Goal: Information Seeking & Learning: Learn about a topic

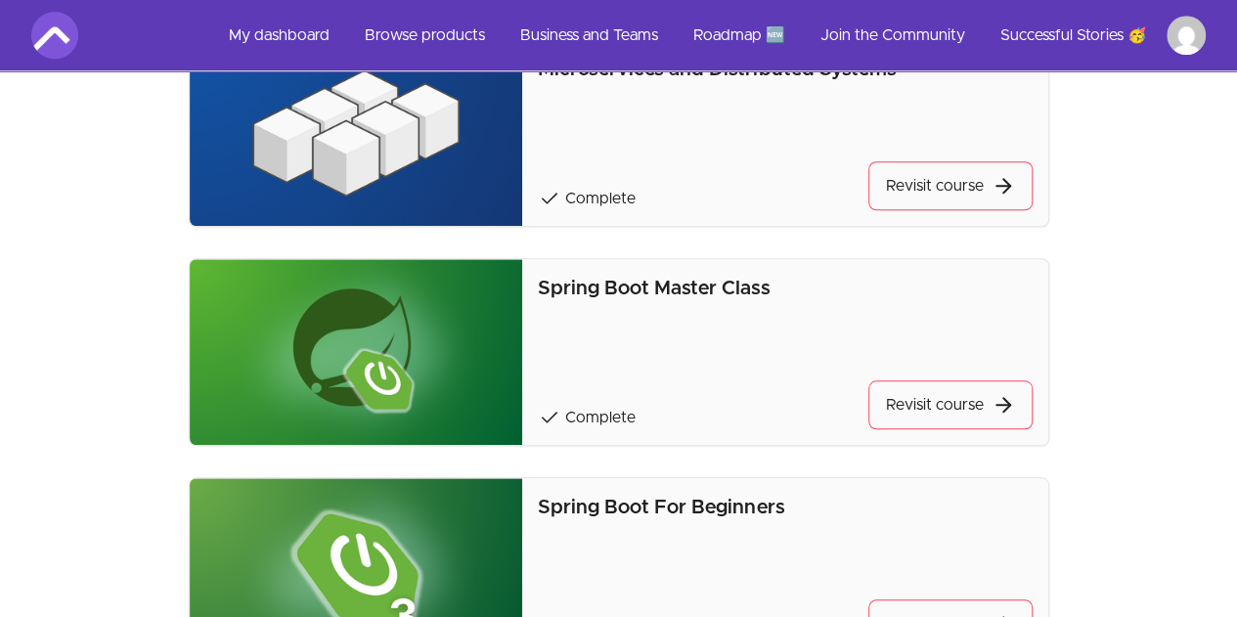
scroll to position [733, 0]
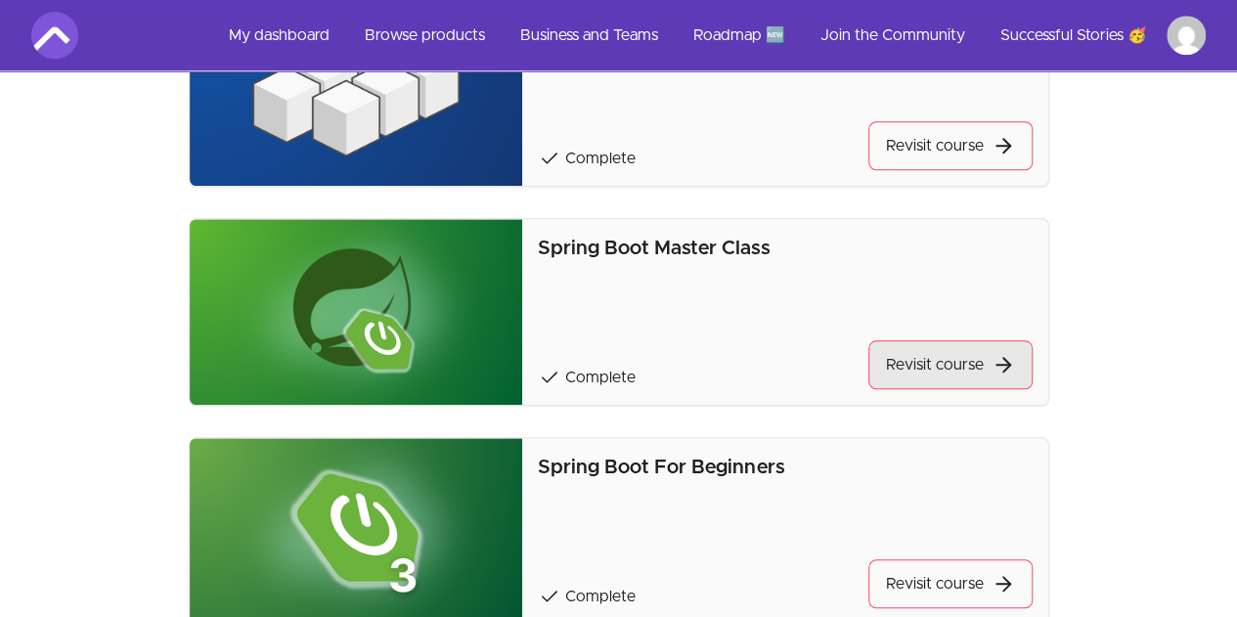
click at [939, 357] on link "Revisit course" at bounding box center [950, 364] width 164 height 49
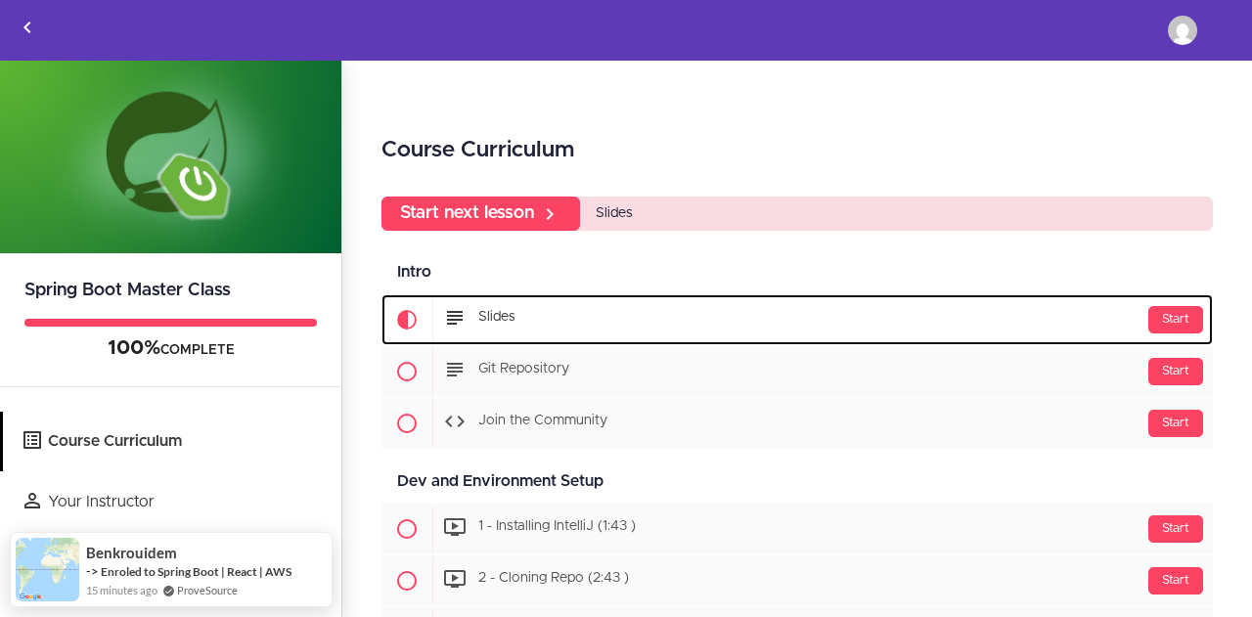
click at [553, 331] on div "Start Slides" at bounding box center [822, 319] width 780 height 47
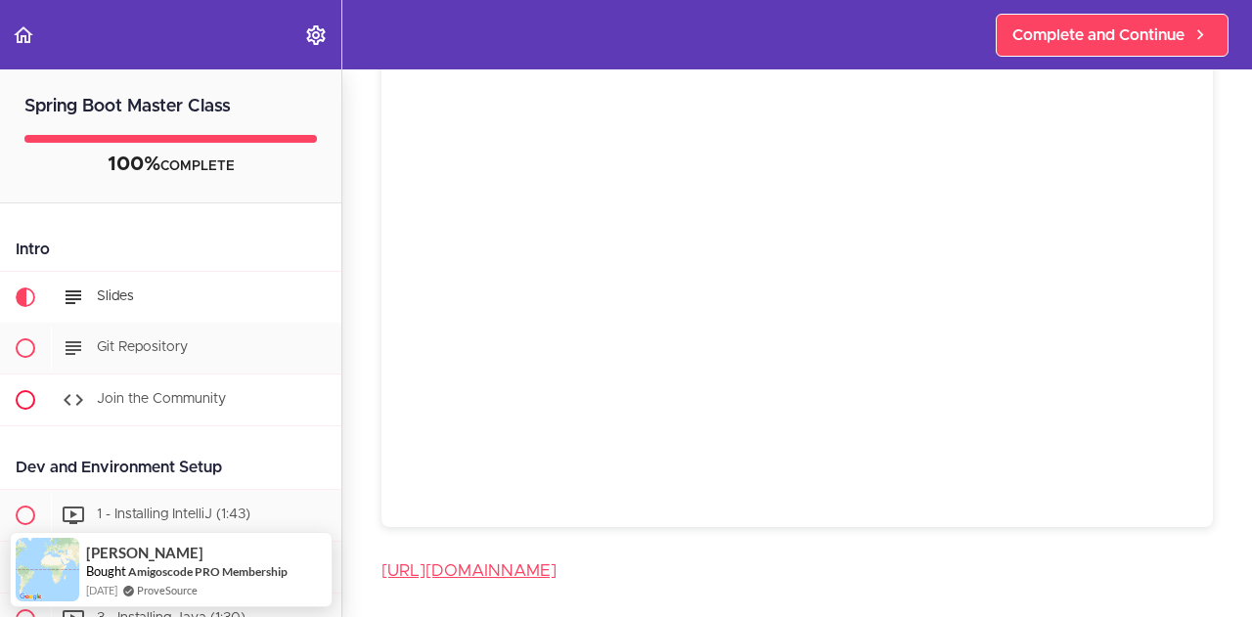
scroll to position [196, 0]
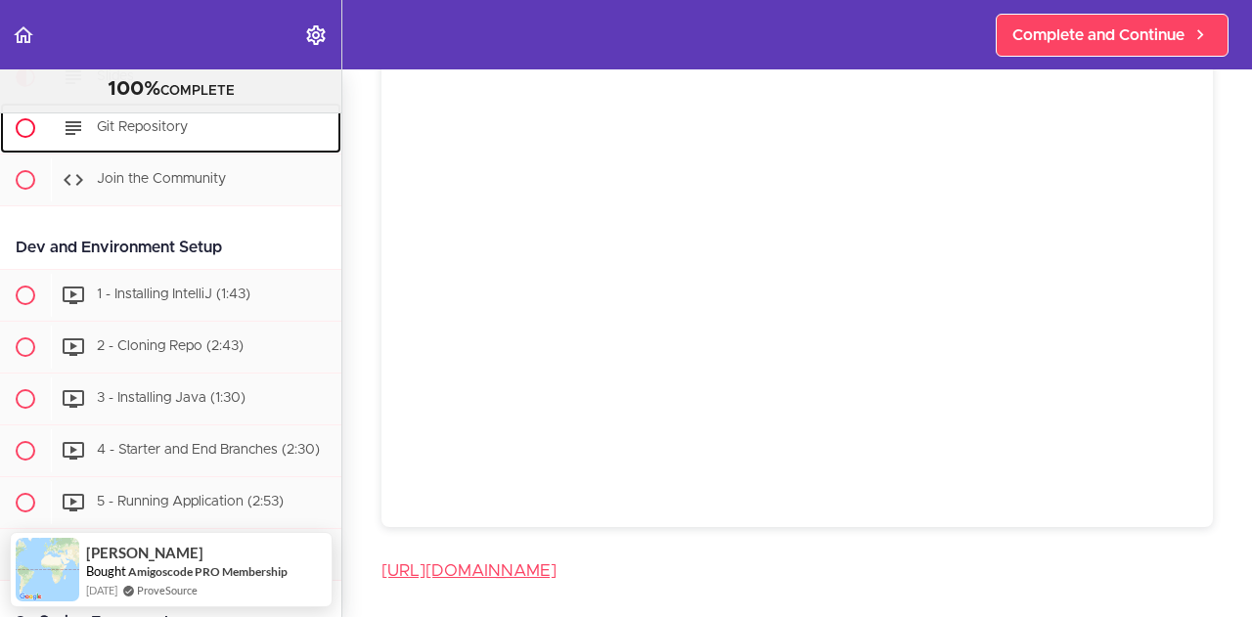
click at [174, 146] on div "Git Repository" at bounding box center [196, 128] width 290 height 43
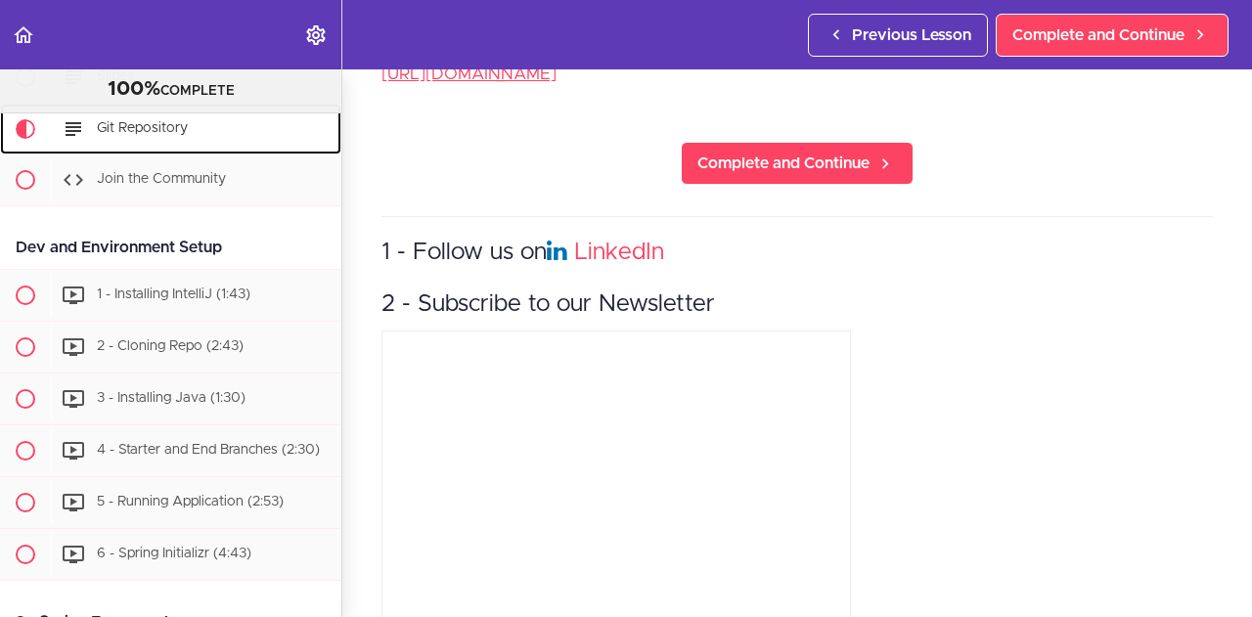
scroll to position [155, 0]
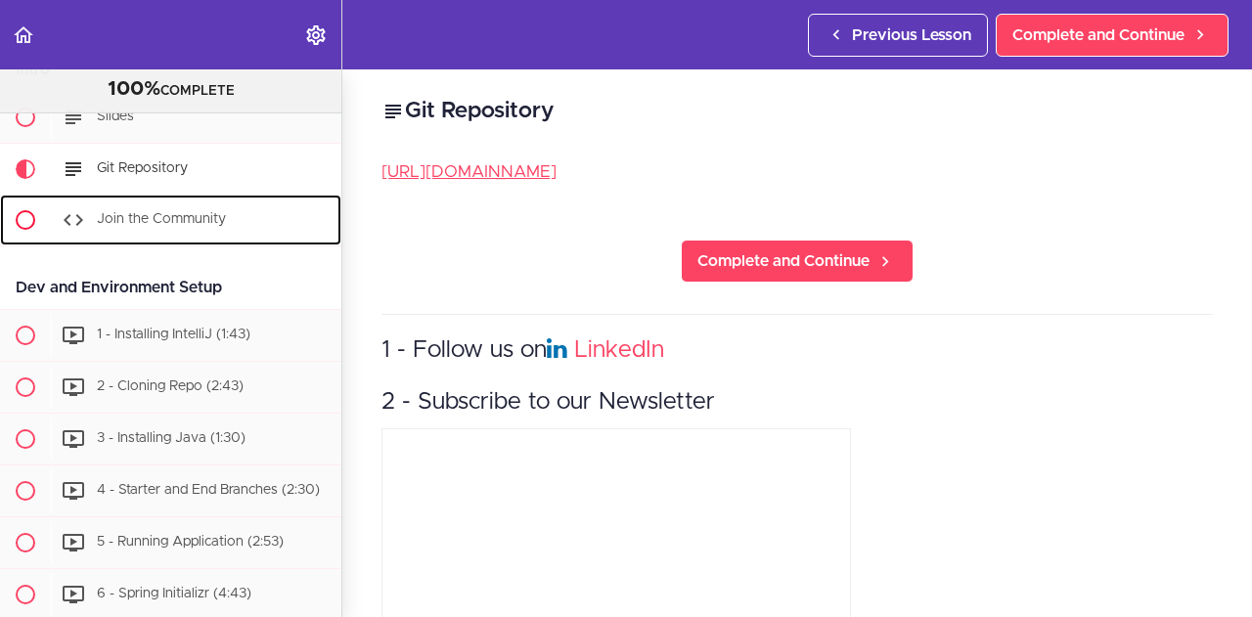
click at [184, 236] on div "Join the Community" at bounding box center [196, 220] width 290 height 43
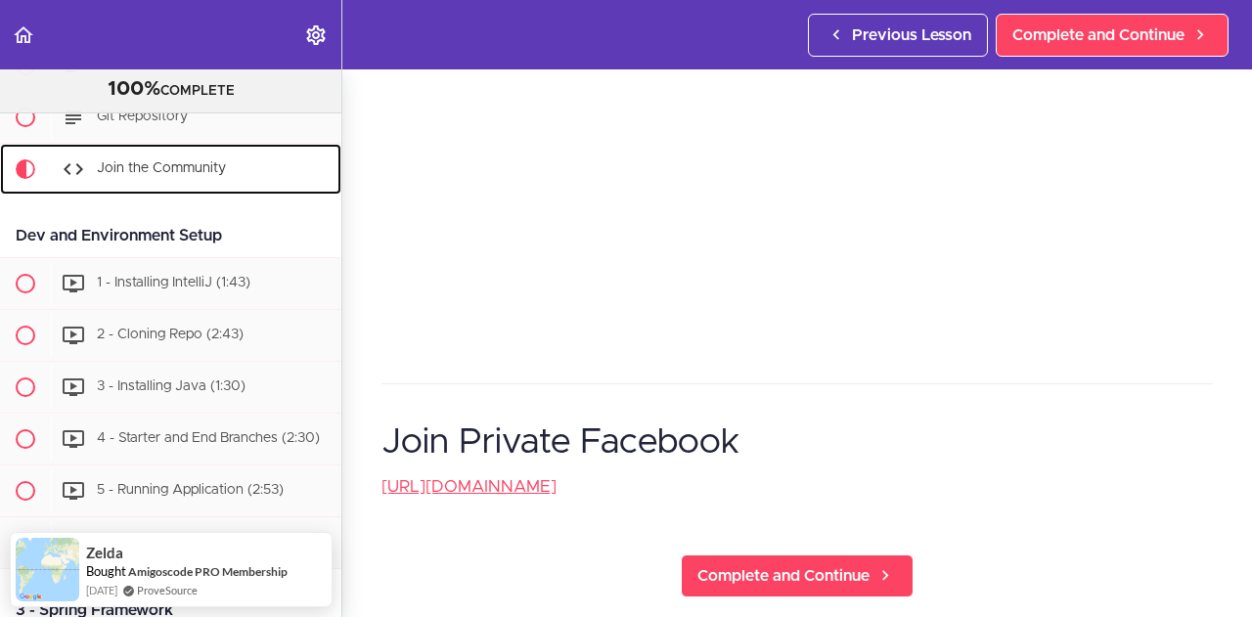
scroll to position [293, 0]
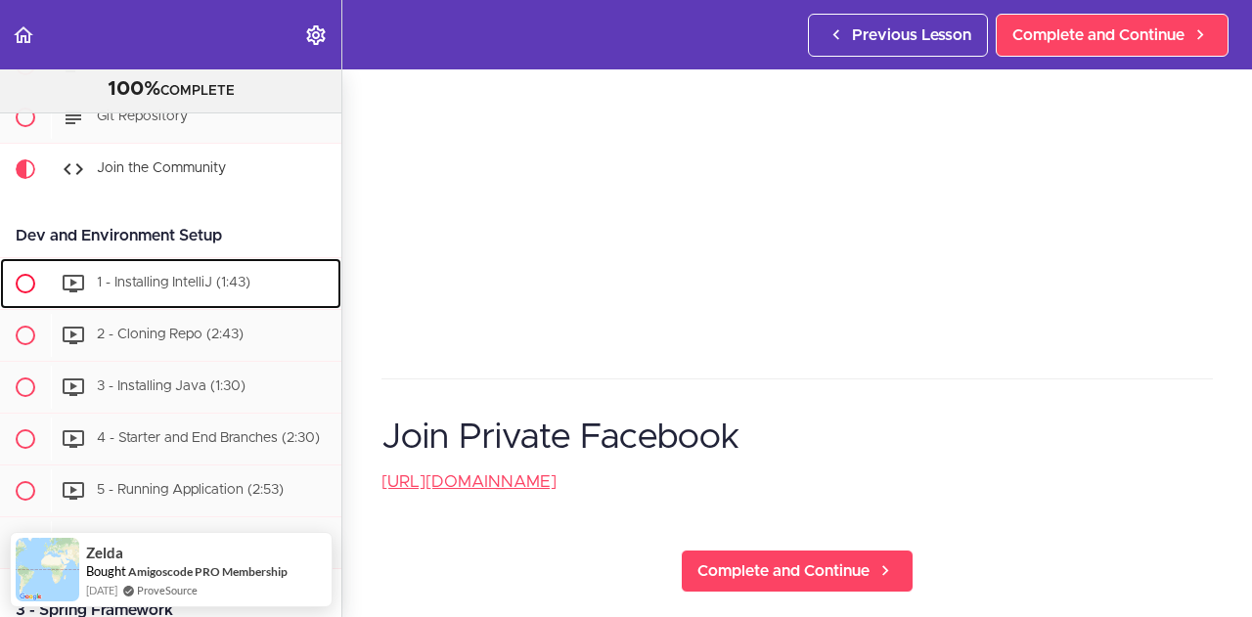
click at [131, 298] on div "1 - Installing IntelliJ (1:43)" at bounding box center [196, 283] width 290 height 43
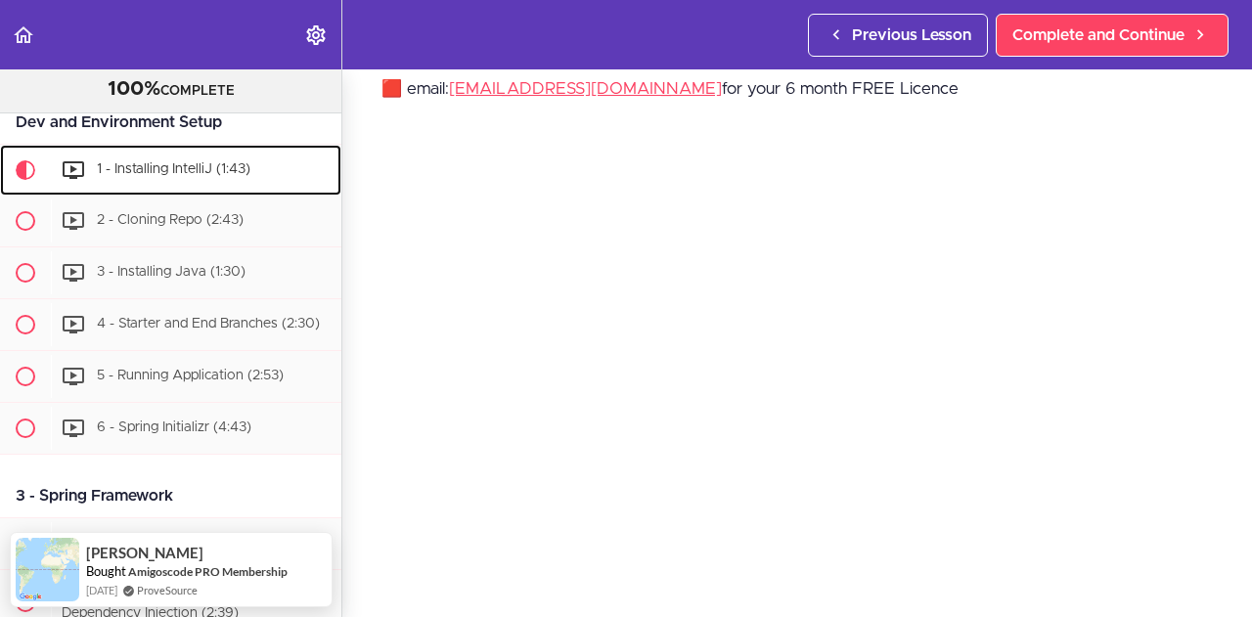
scroll to position [196, 0]
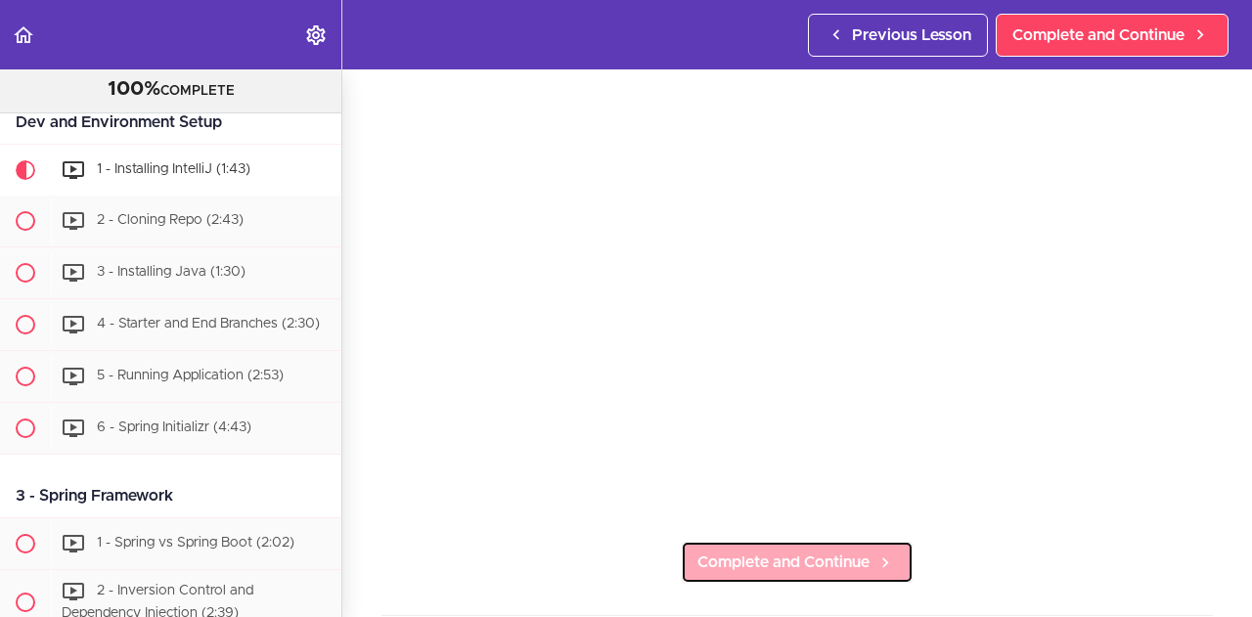
click at [735, 551] on span "Complete and Continue" at bounding box center [783, 562] width 172 height 23
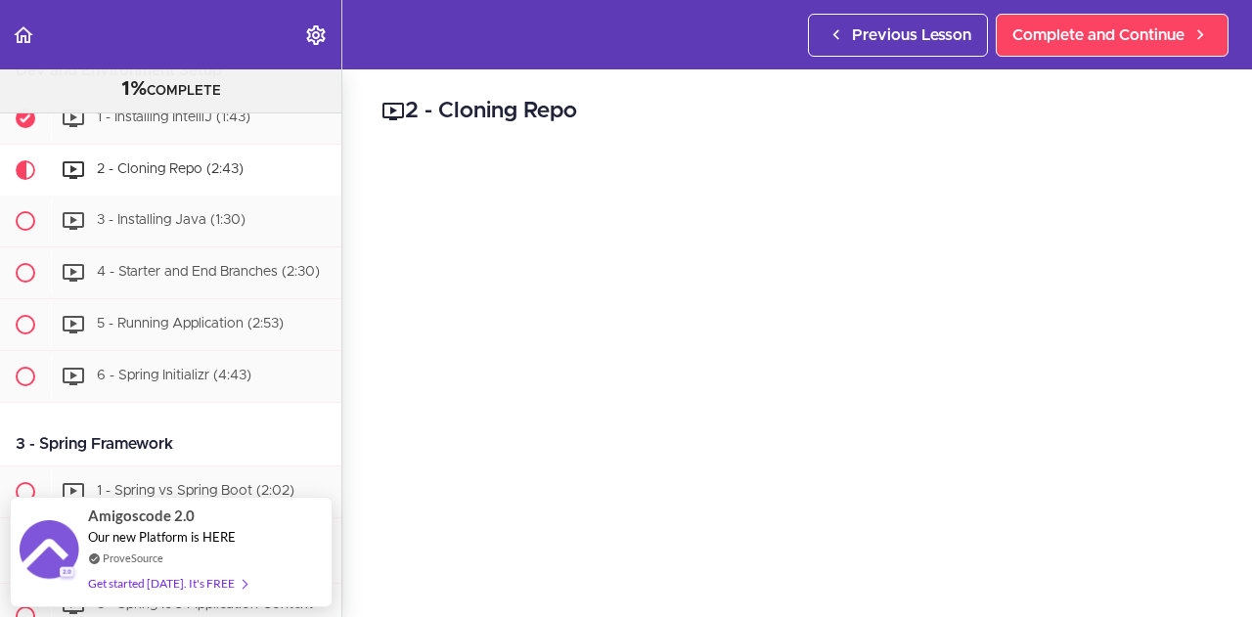
scroll to position [98, 0]
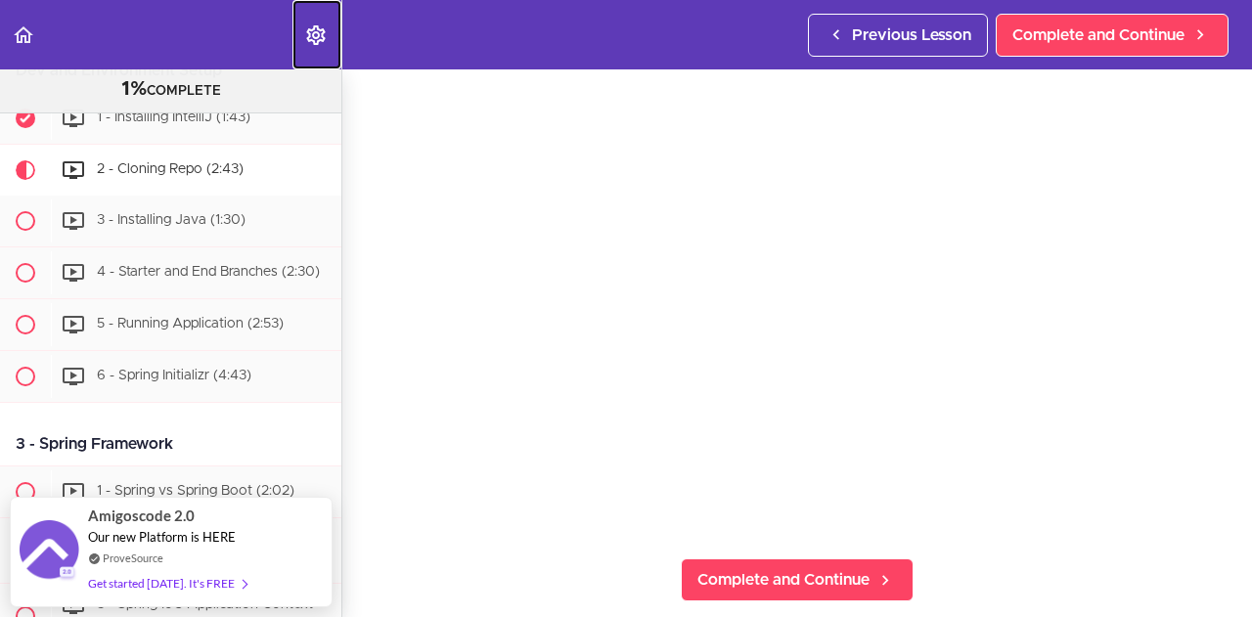
click at [311, 35] on icon "Settings Menu" at bounding box center [315, 34] width 23 height 23
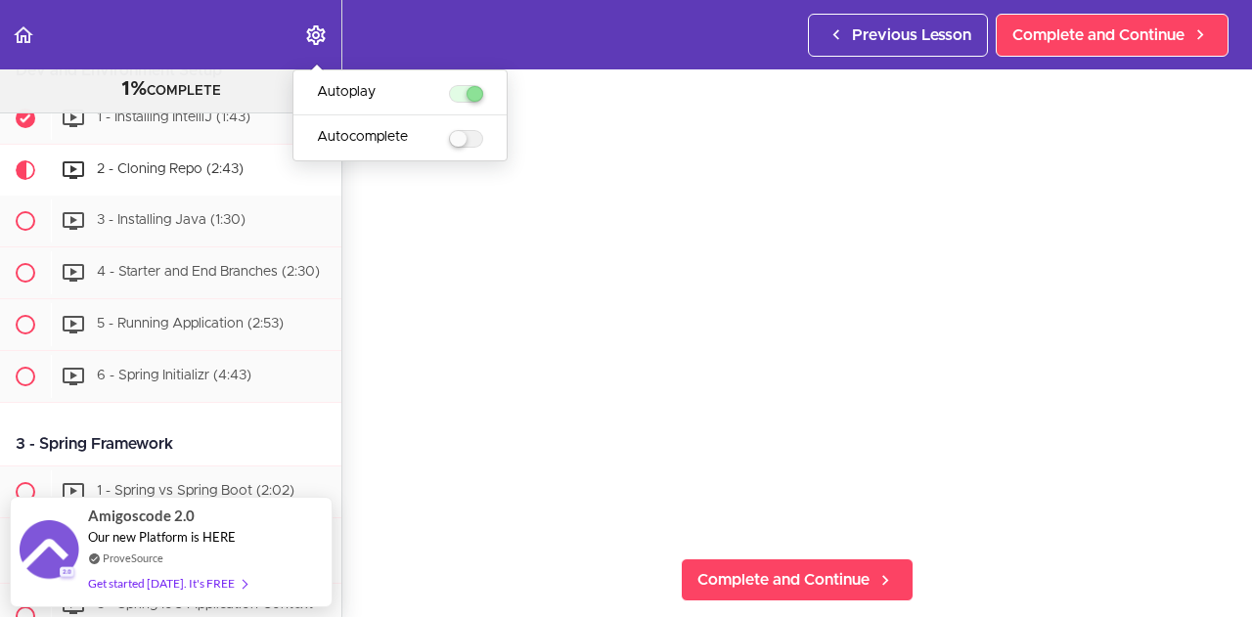
click at [472, 141] on label "menuitem" at bounding box center [466, 139] width 34 height 18
click at [462, 141] on input "Autocomplete" at bounding box center [455, 140] width 13 height 13
checkbox input "true"
click at [381, 44] on header "Autoplay Autocomplete Previous Lesson Complete and Continue" at bounding box center [626, 34] width 1252 height 69
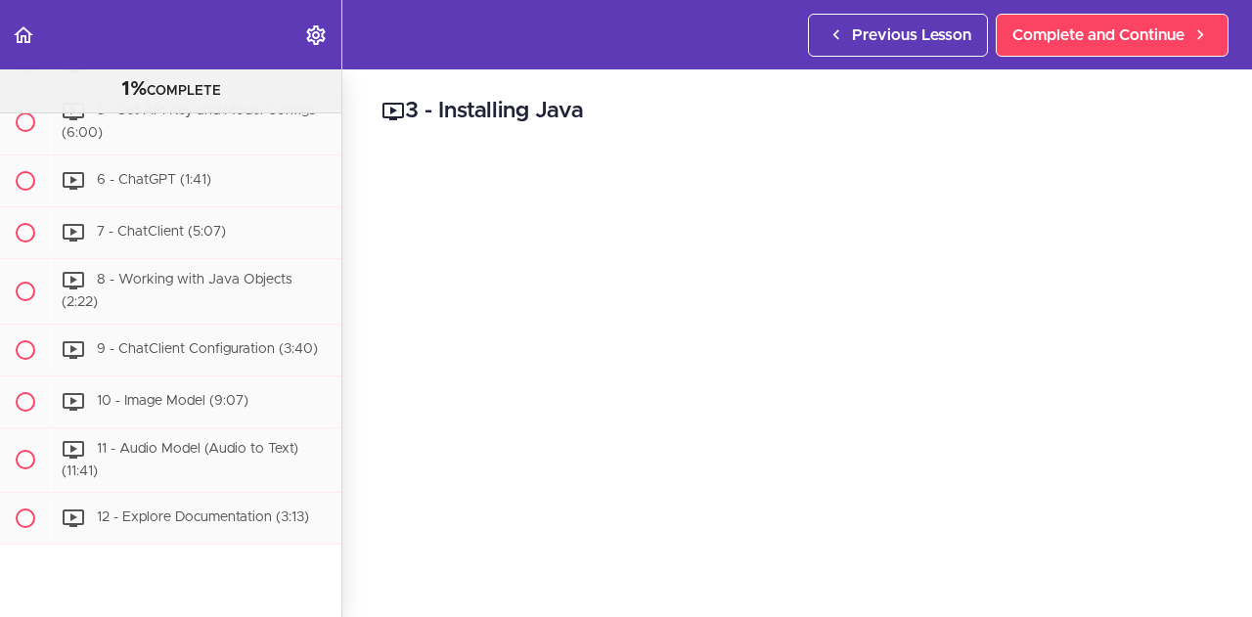
scroll to position [9286, 0]
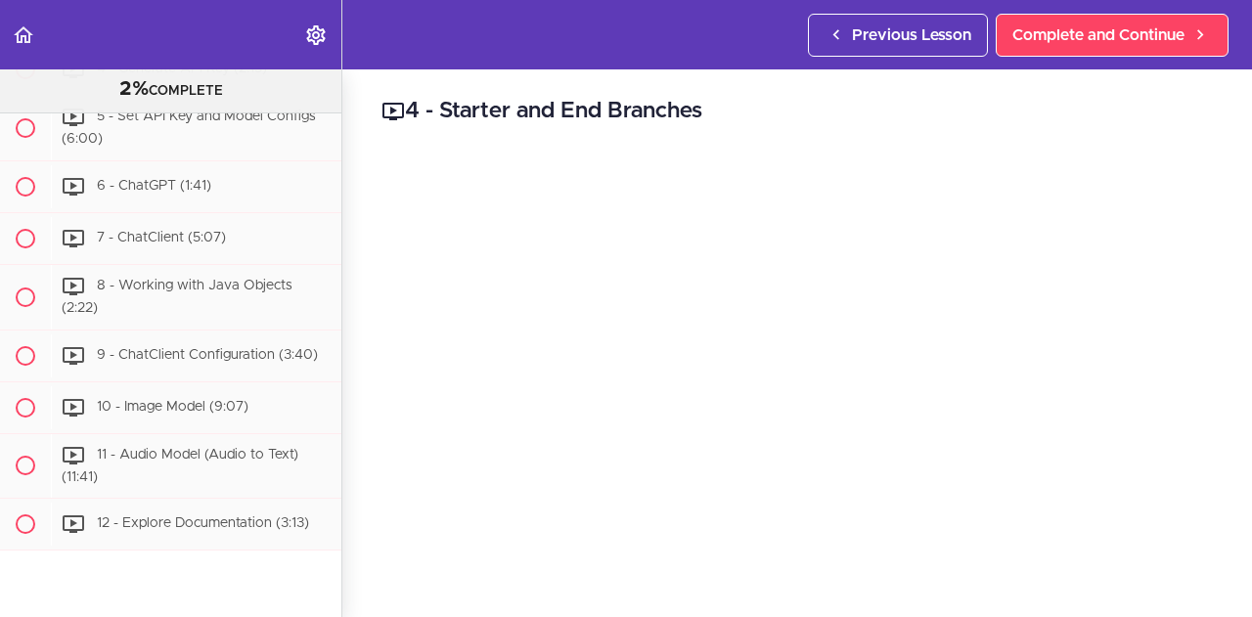
scroll to position [476, 0]
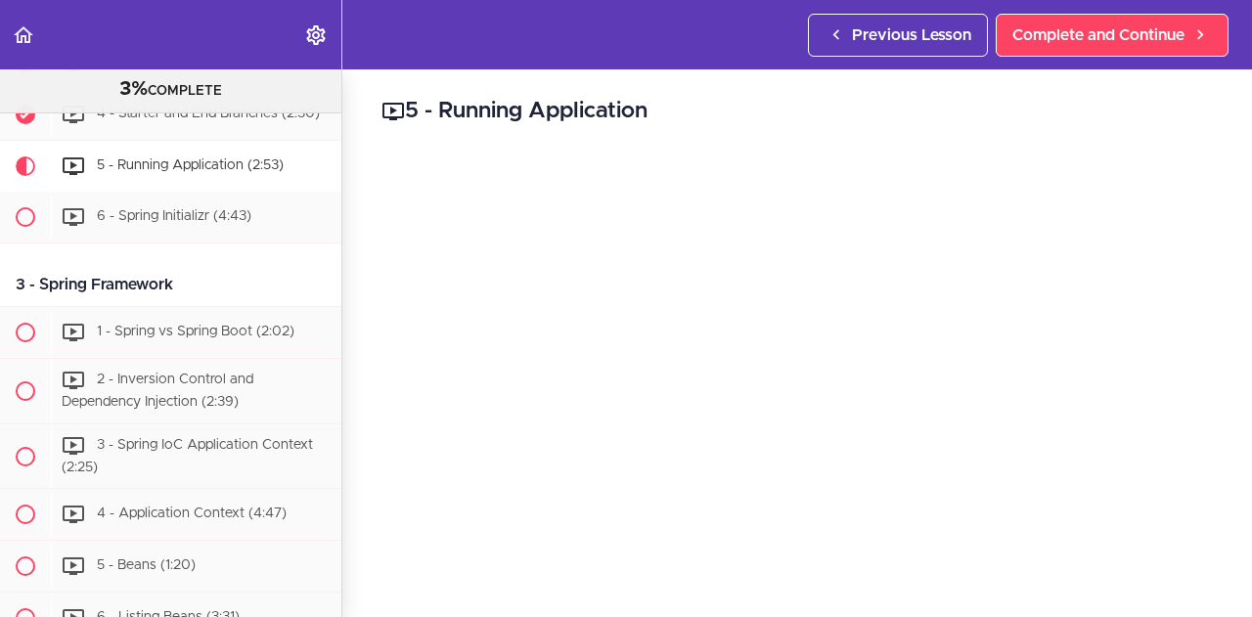
scroll to position [542, 0]
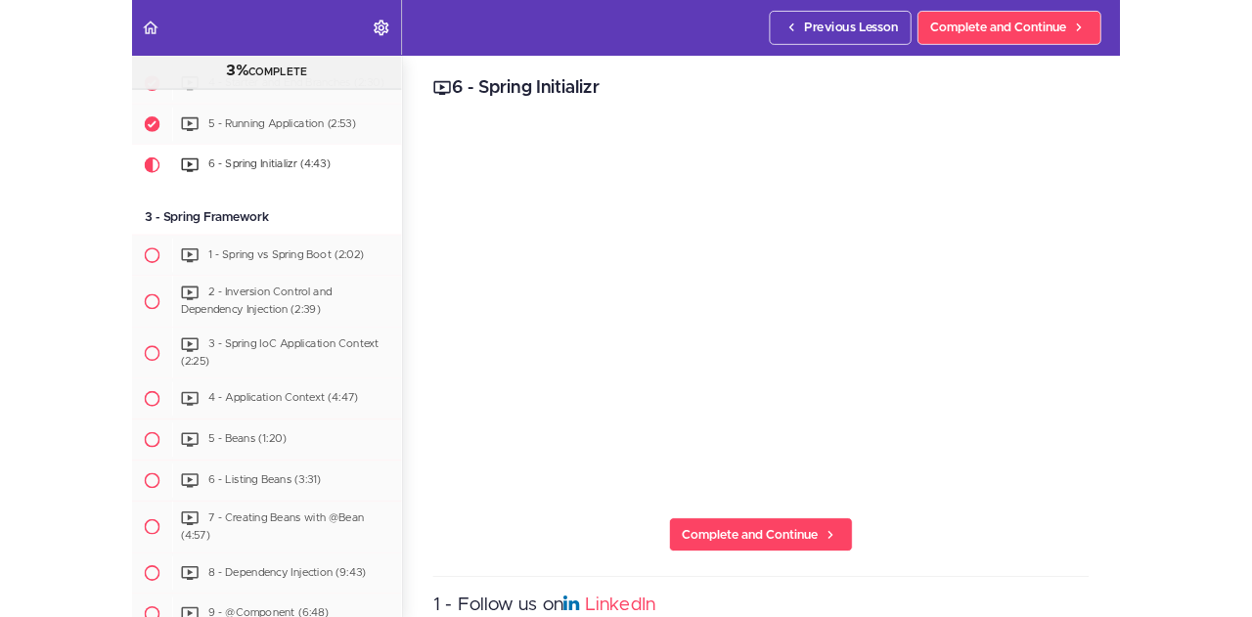
scroll to position [593, 0]
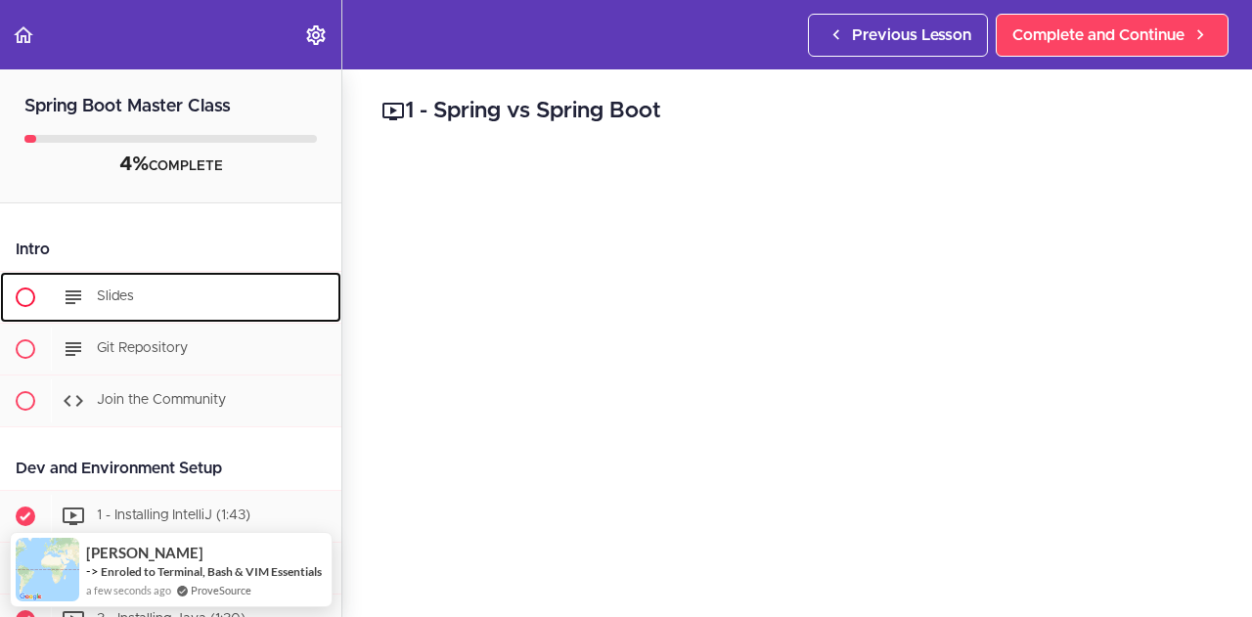
click at [23, 302] on span at bounding box center [26, 298] width 20 height 20
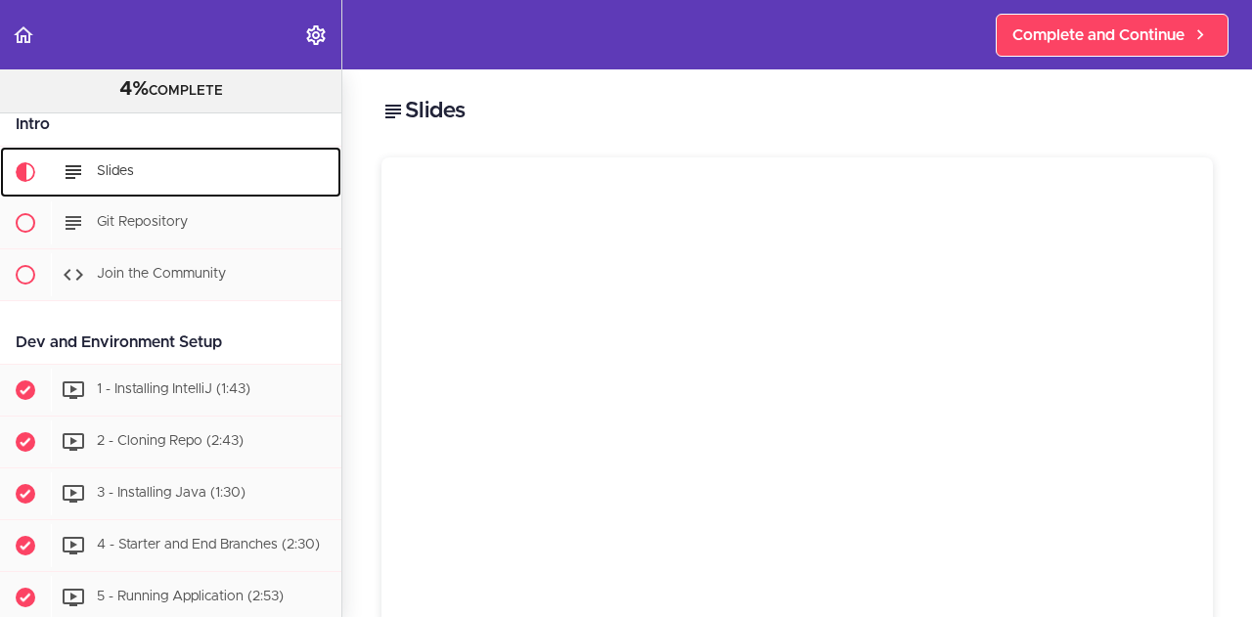
scroll to position [128, 0]
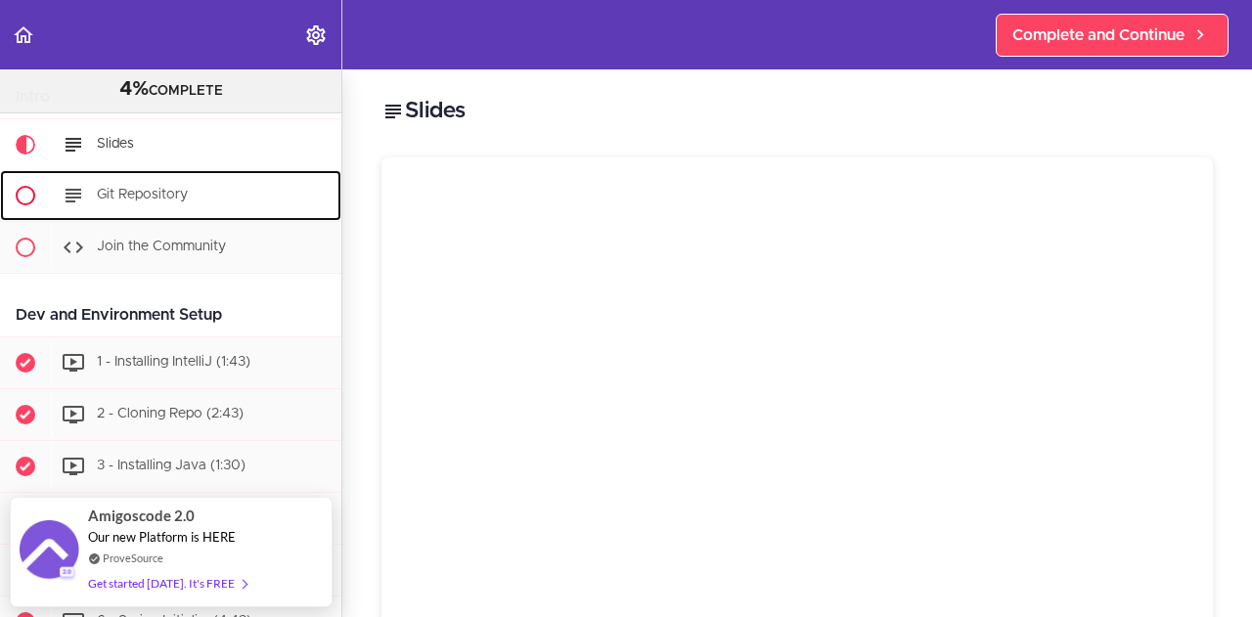
click at [23, 189] on span at bounding box center [26, 196] width 20 height 20
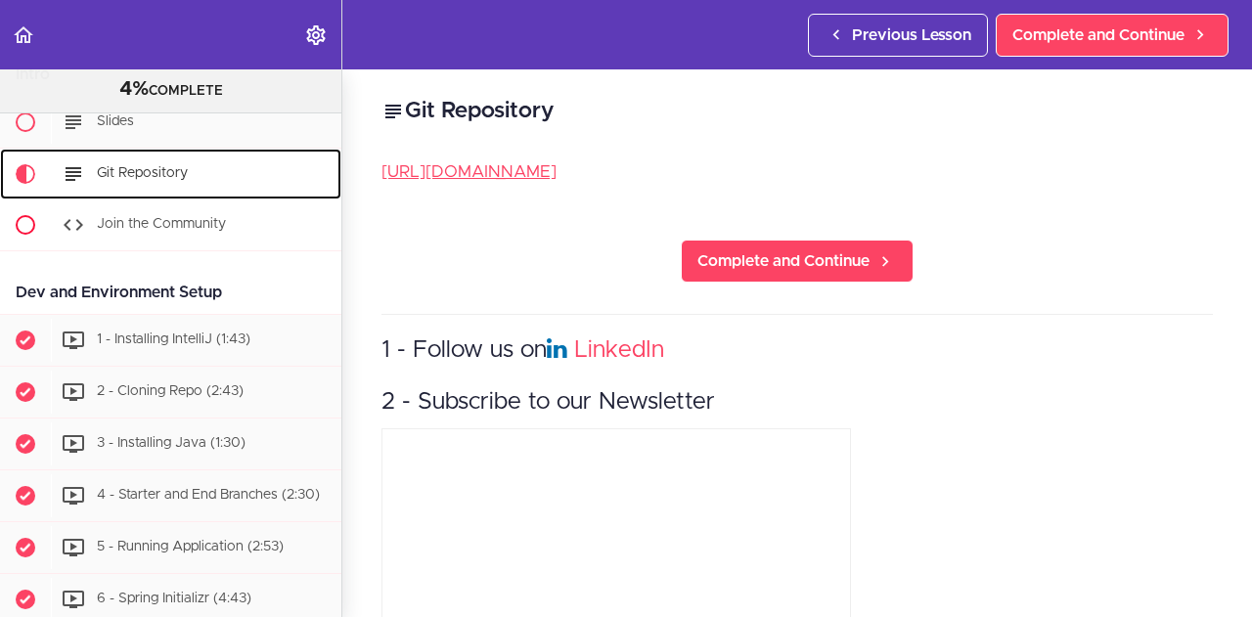
scroll to position [155, 0]
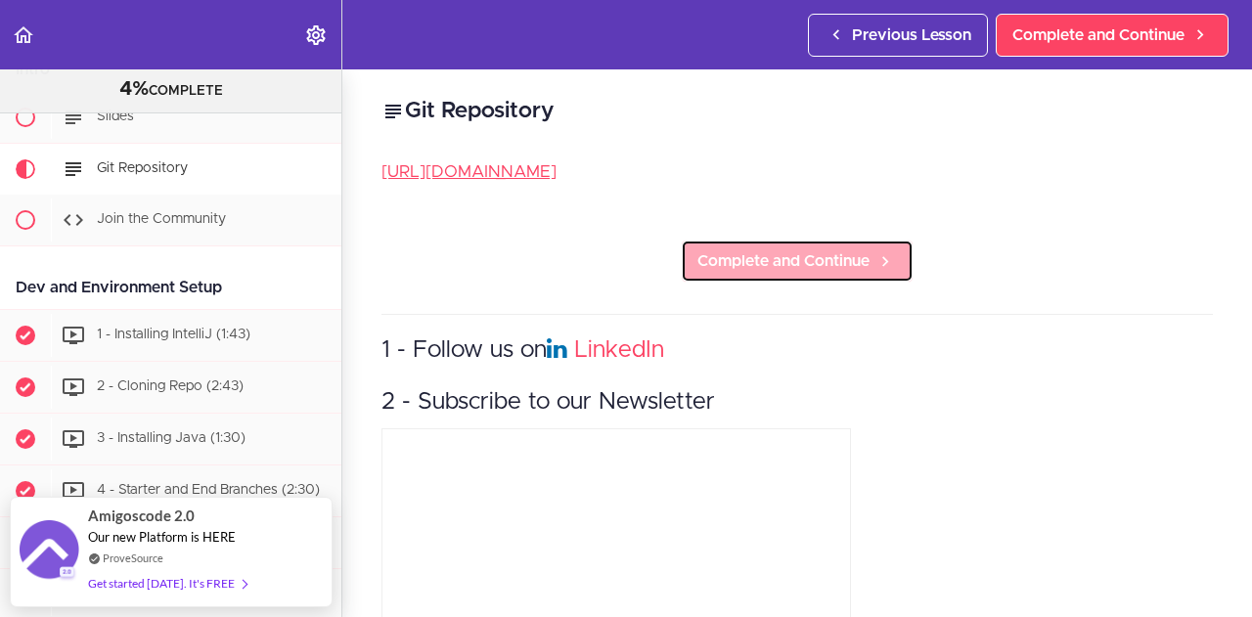
click at [745, 266] on span "Complete and Continue" at bounding box center [783, 260] width 172 height 23
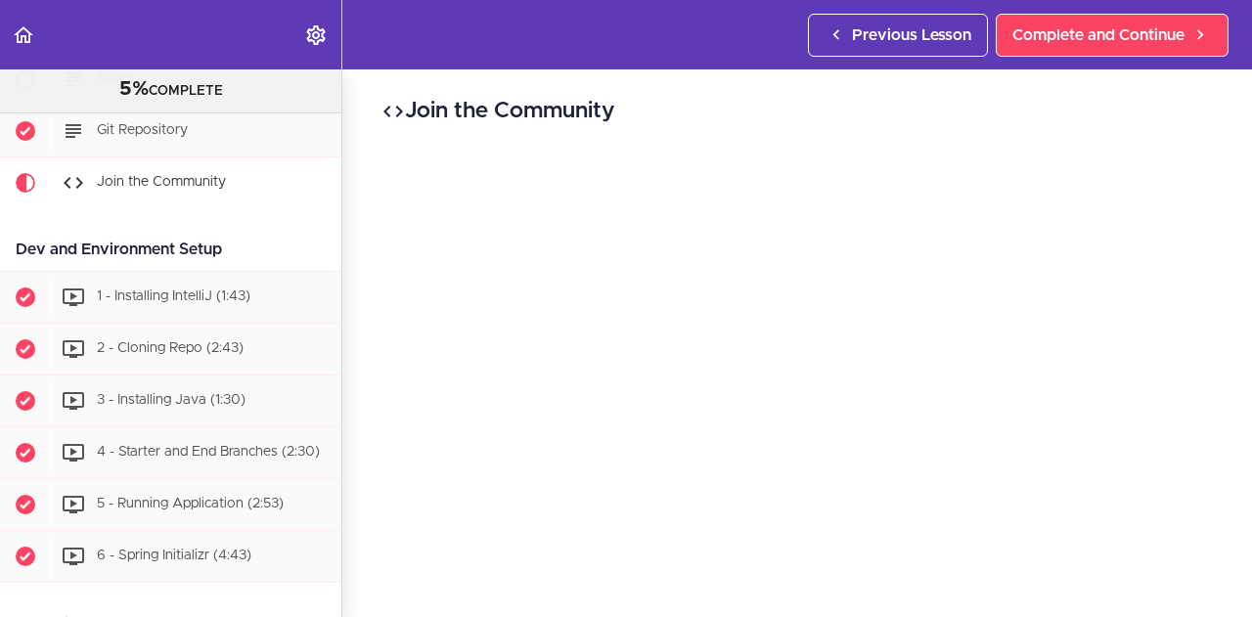
scroll to position [207, 0]
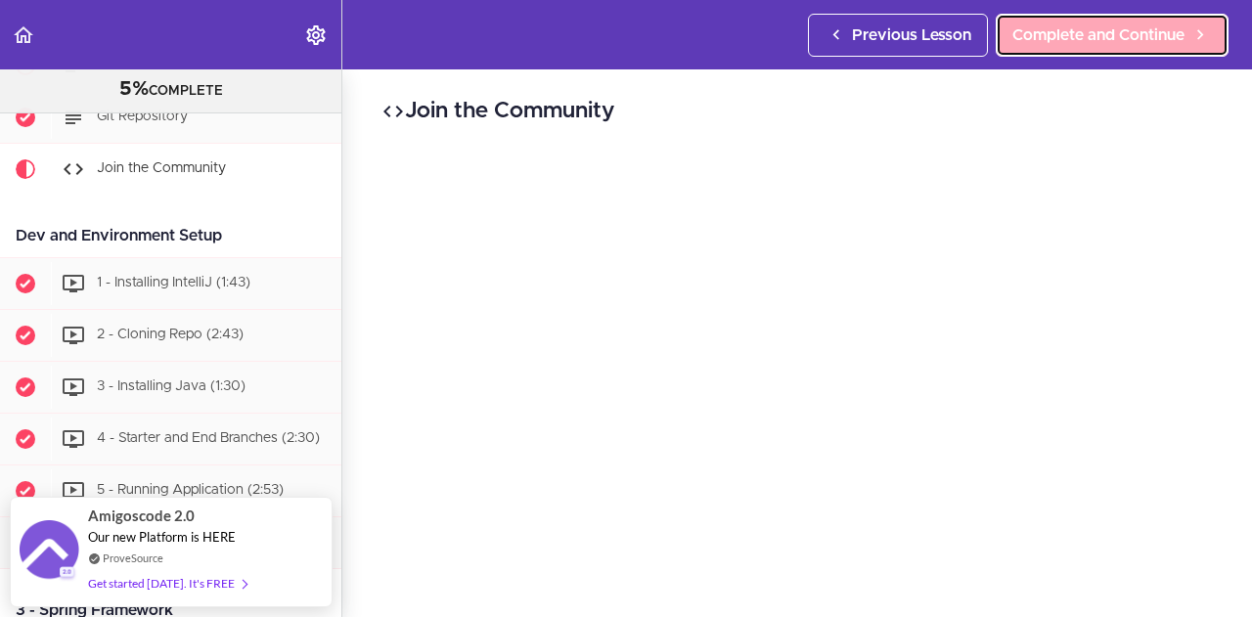
click at [1055, 26] on span "Complete and Continue" at bounding box center [1098, 34] width 172 height 23
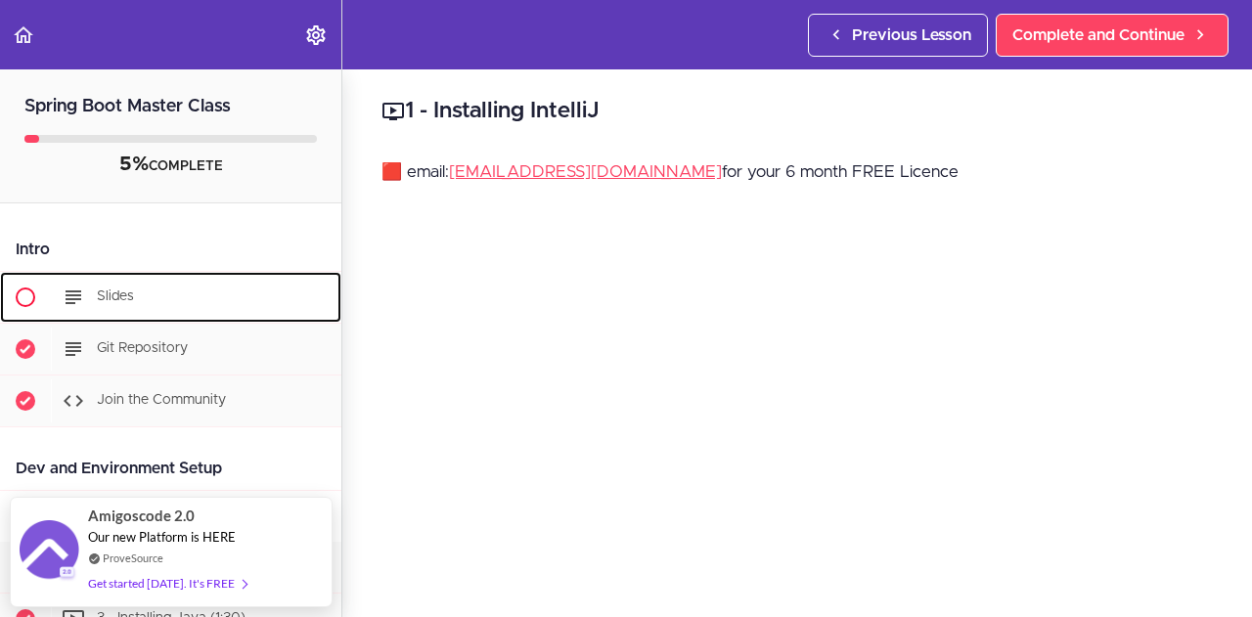
click at [27, 300] on span at bounding box center [26, 298] width 20 height 20
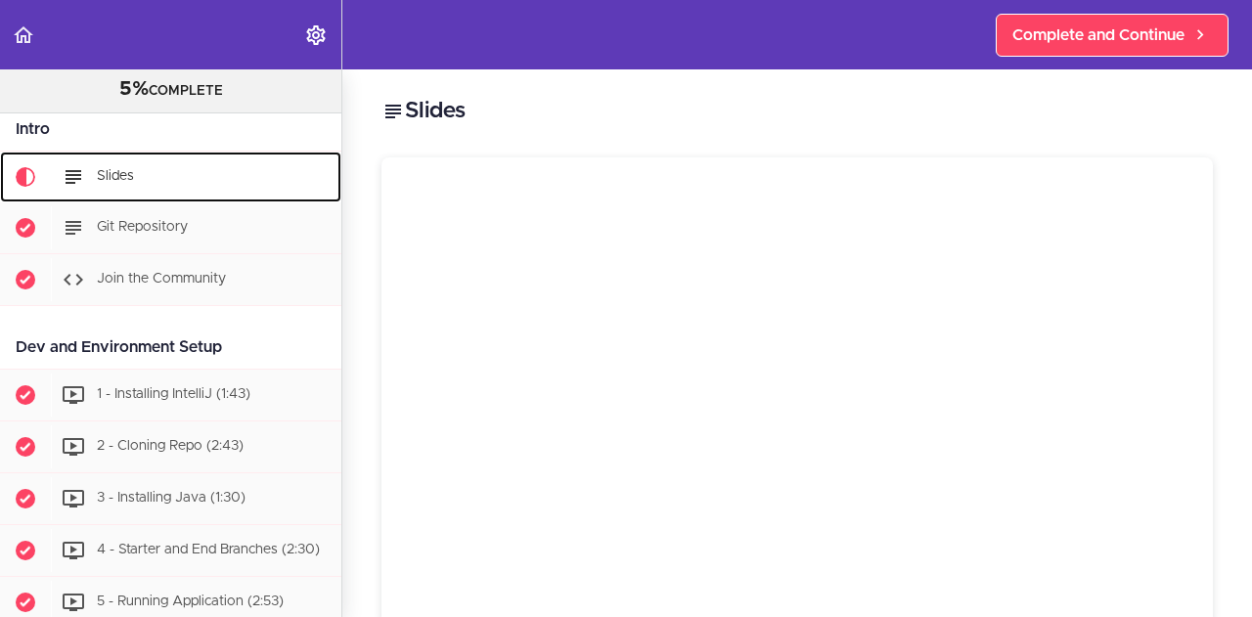
scroll to position [128, 0]
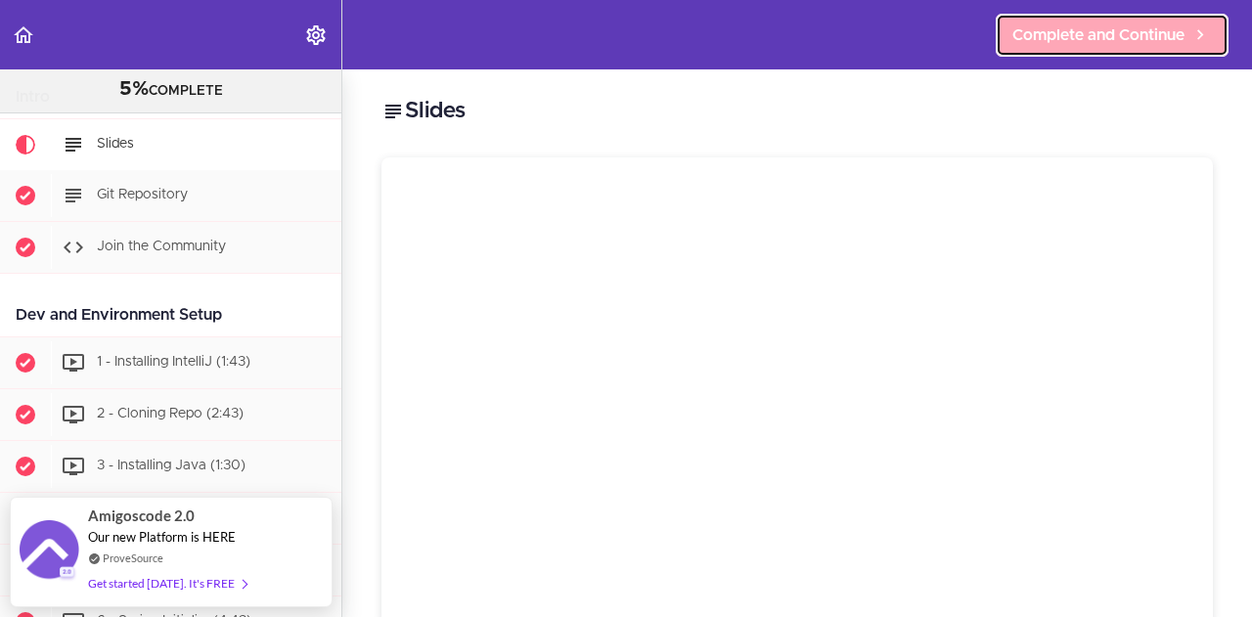
click at [1036, 48] on link "Complete and Continue" at bounding box center [1112, 35] width 233 height 43
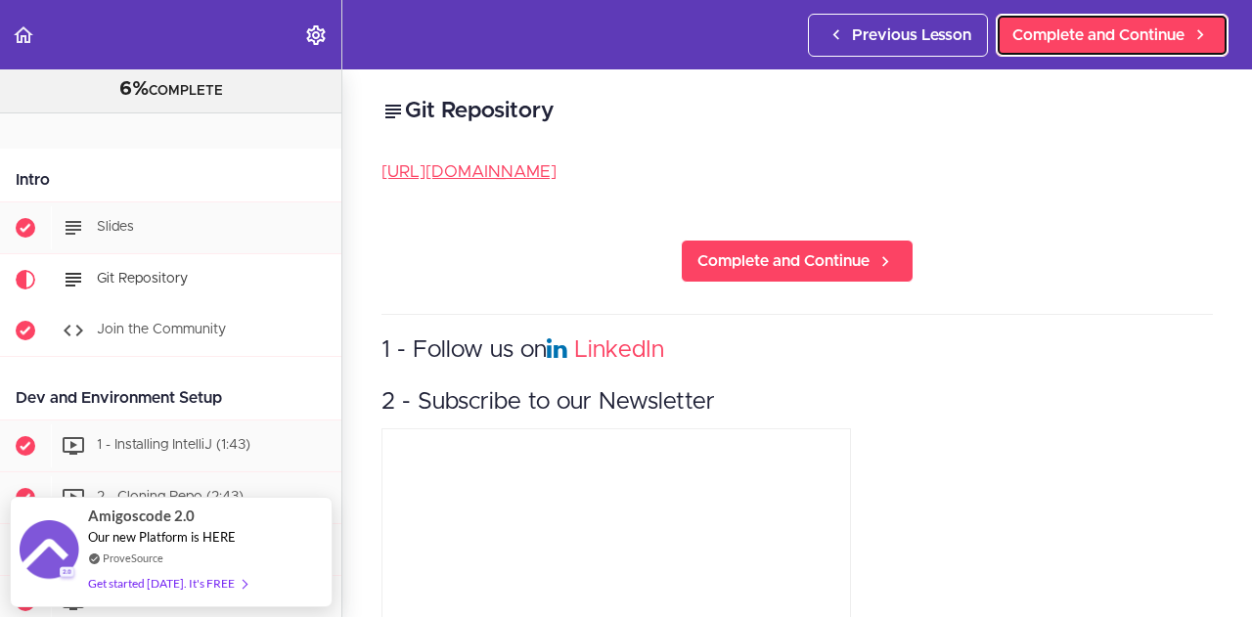
scroll to position [34, 0]
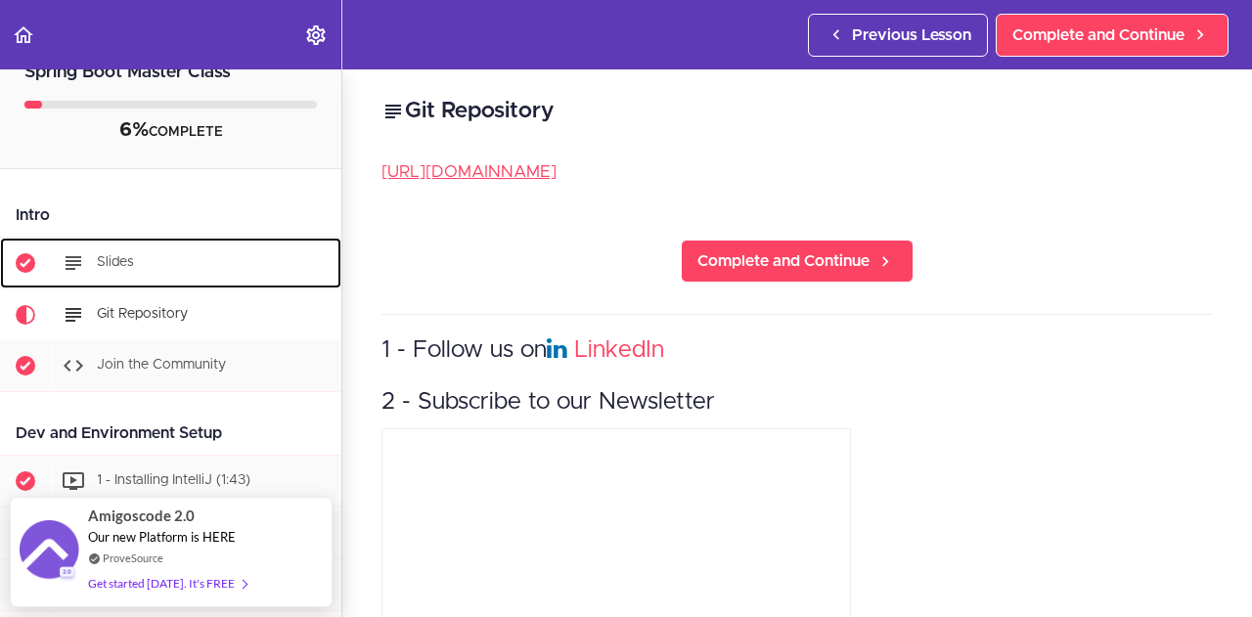
click at [108, 267] on span "Slides" at bounding box center [115, 262] width 37 height 14
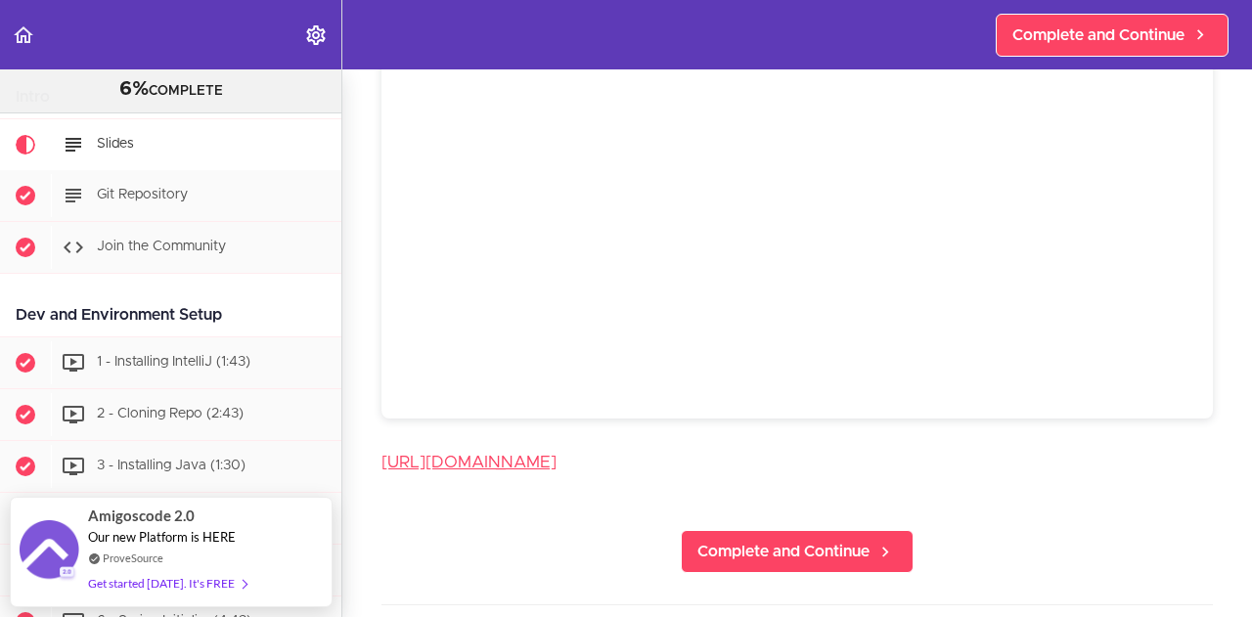
scroll to position [134, 0]
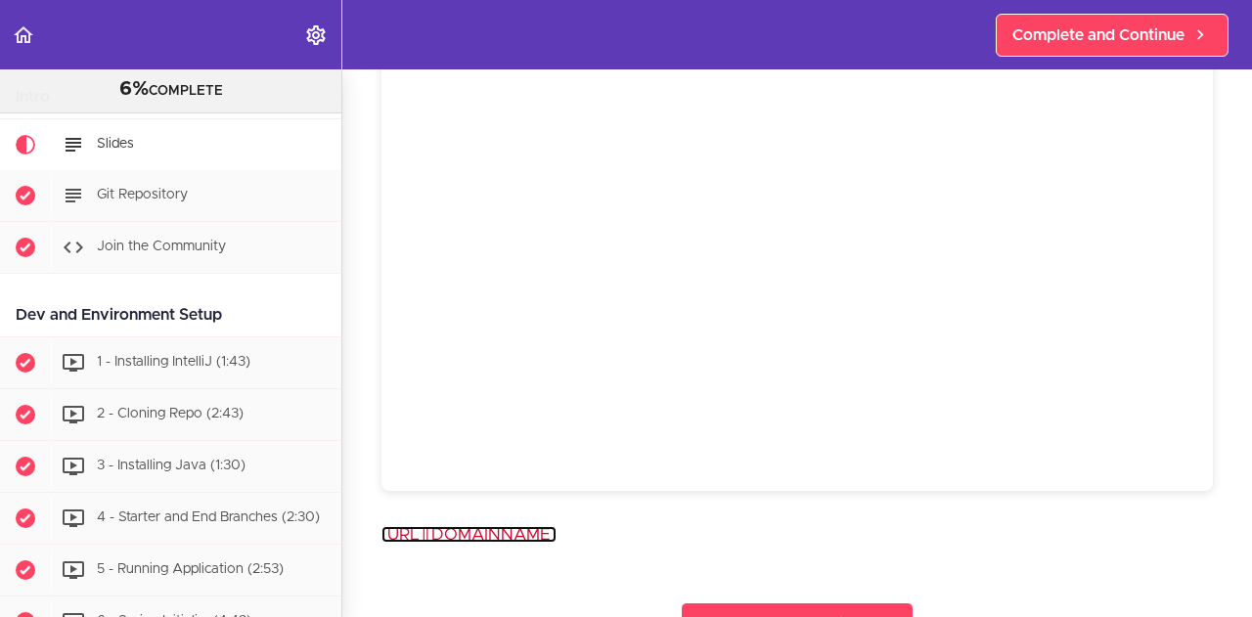
click at [556, 526] on link "https://www.canva.com/design/DAGDU6tmn_s/s3XKNDEjOn9-T_WTi8doAw/view?utm_conten…" at bounding box center [468, 534] width 175 height 17
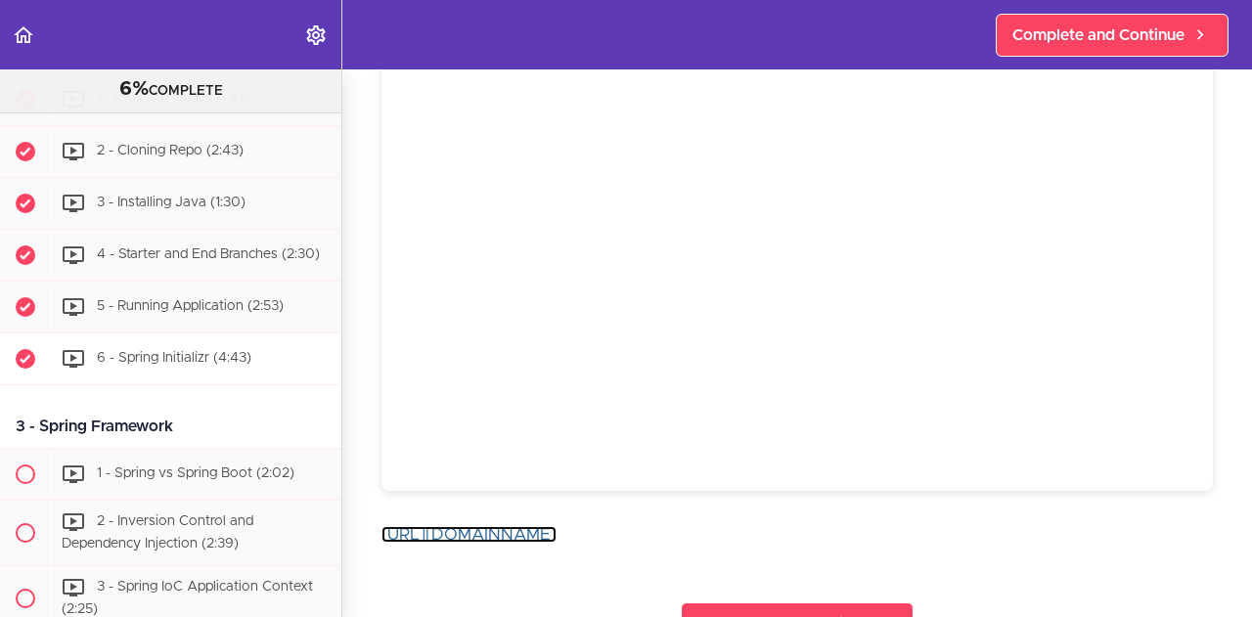
scroll to position [421, 0]
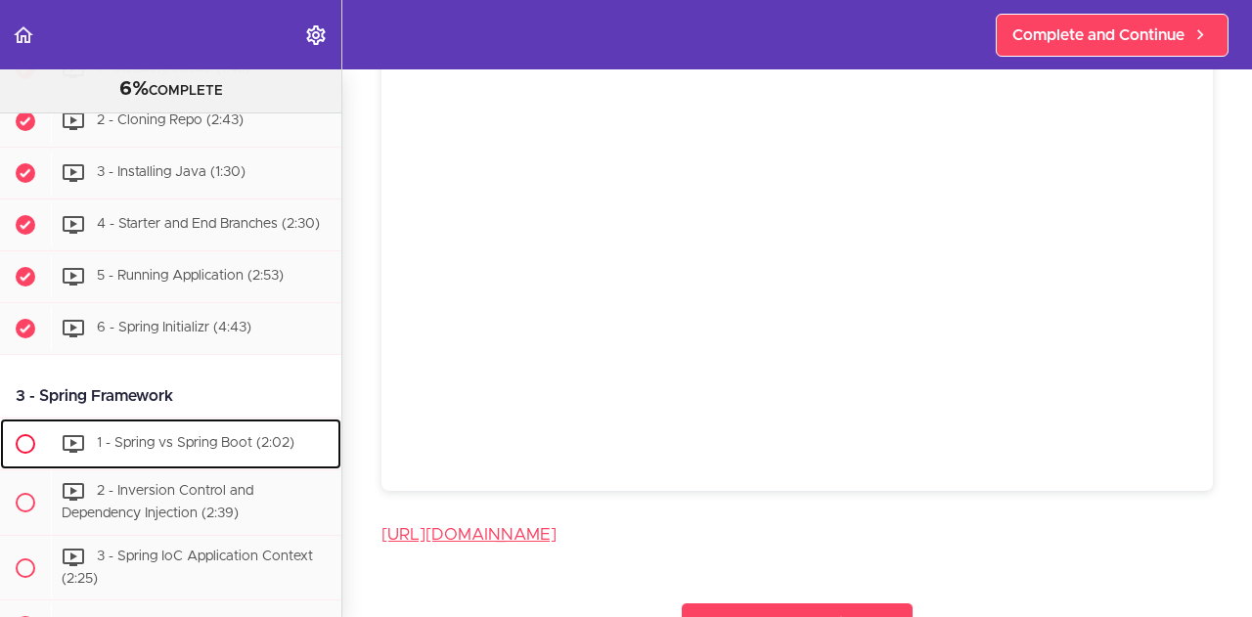
click at [176, 450] on span "1 - Spring vs Spring Boot (2:02)" at bounding box center [196, 443] width 198 height 14
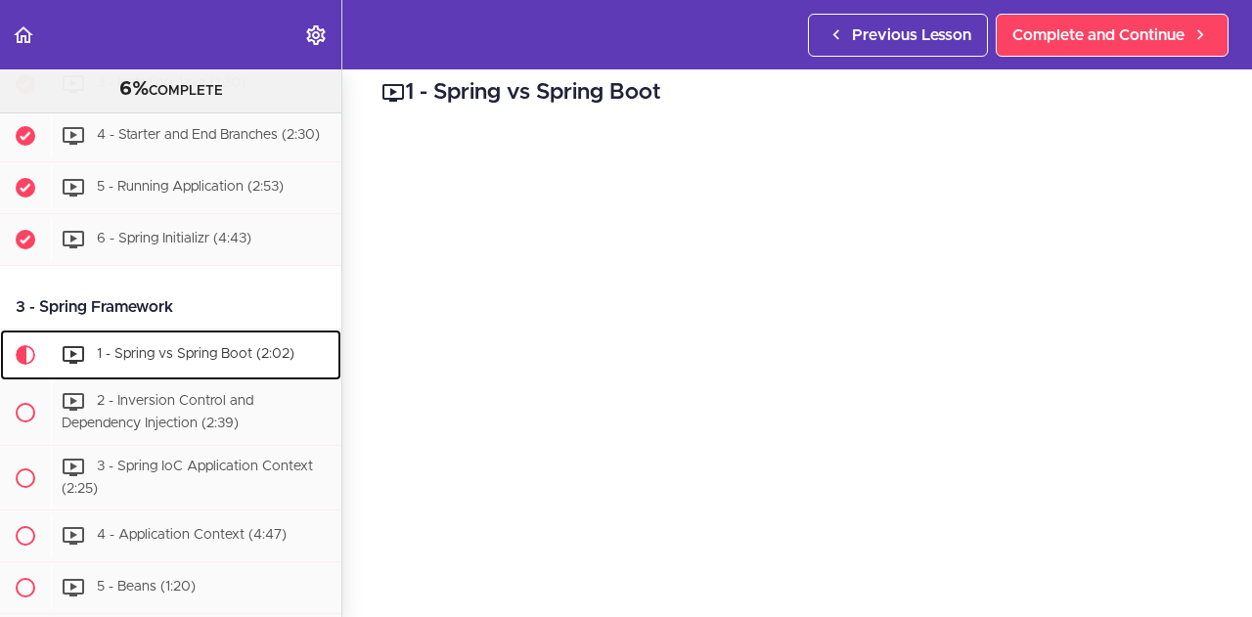
scroll to position [708, 0]
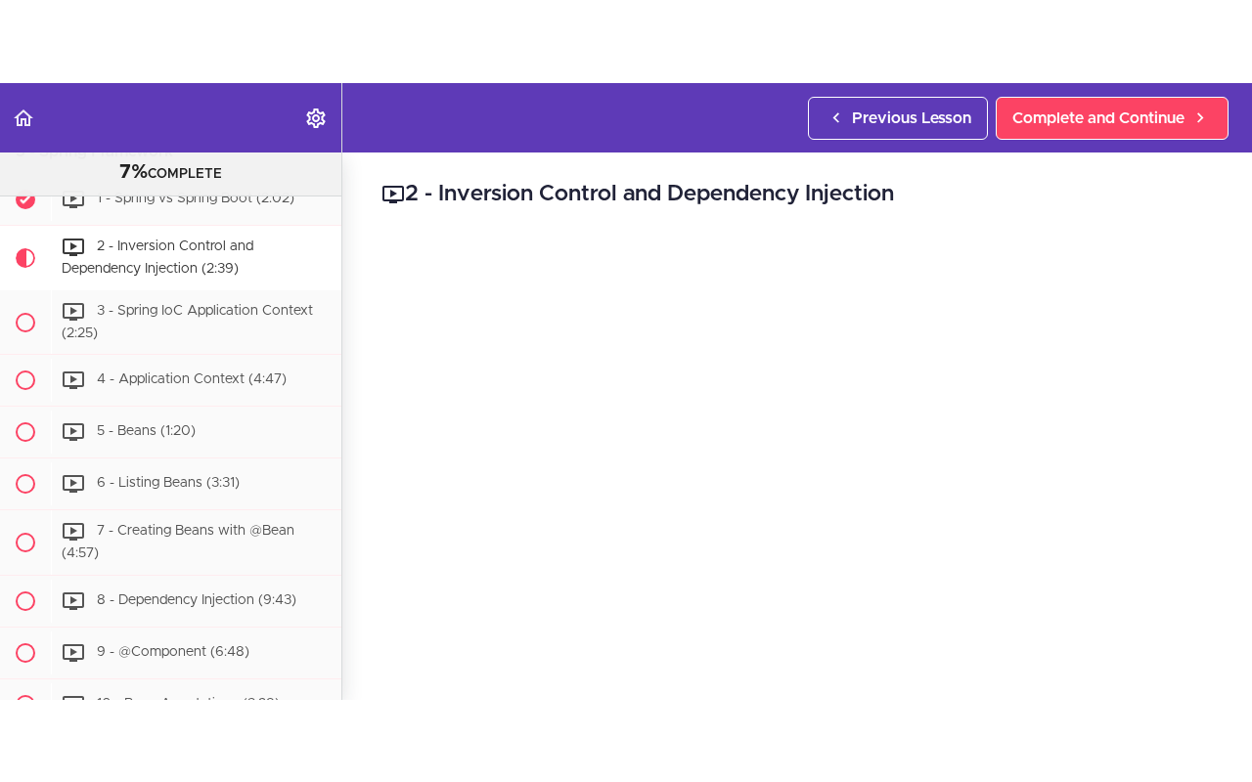
scroll to position [759, 0]
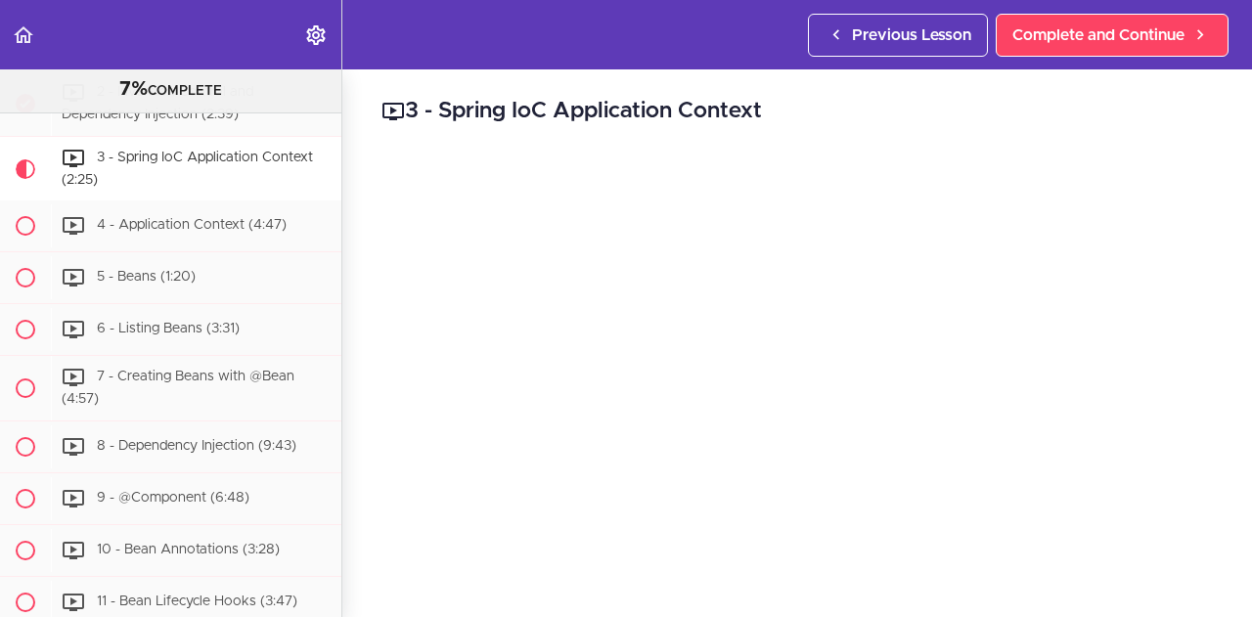
scroll to position [824, 0]
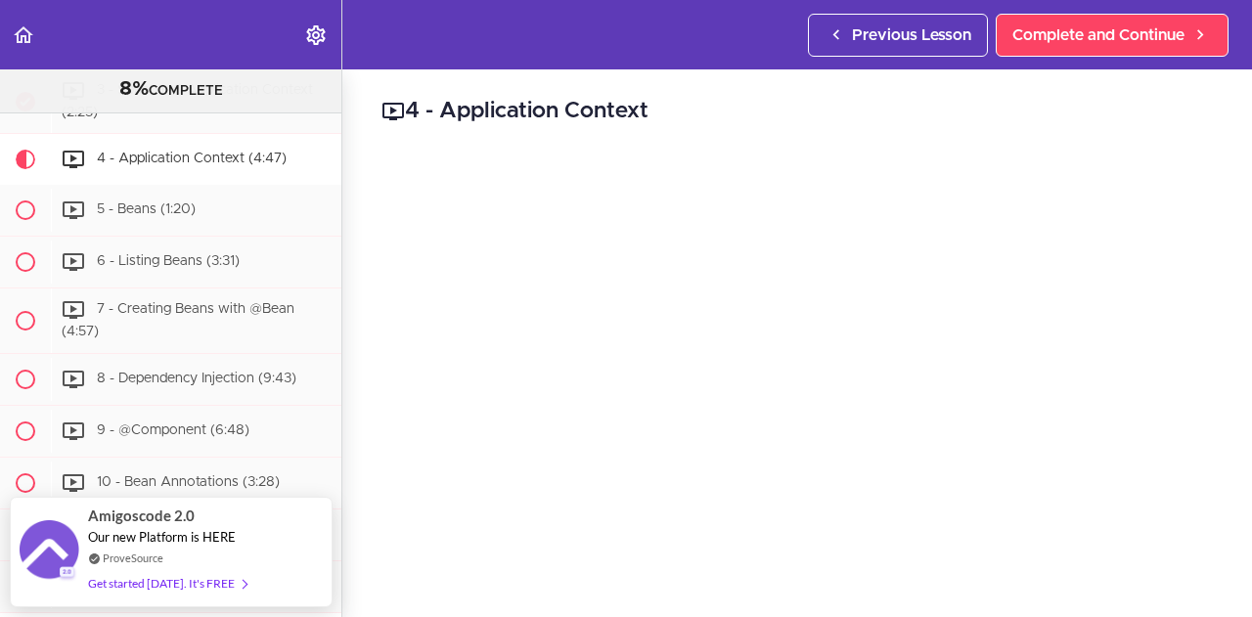
scroll to position [98, 0]
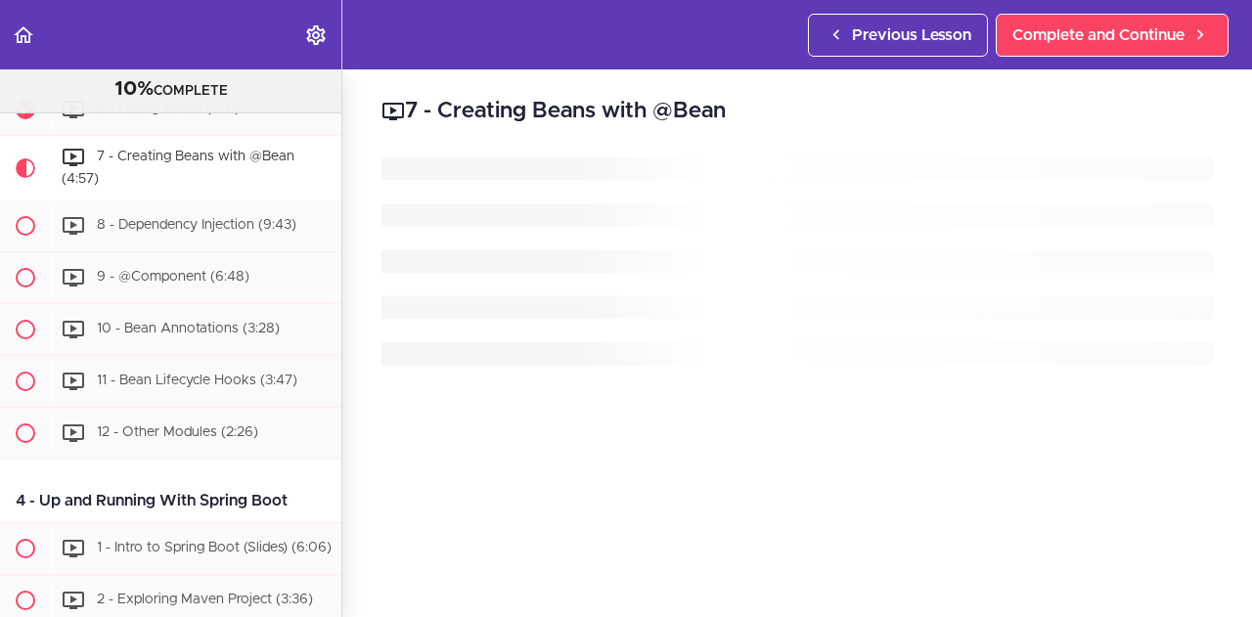
scroll to position [1043, 0]
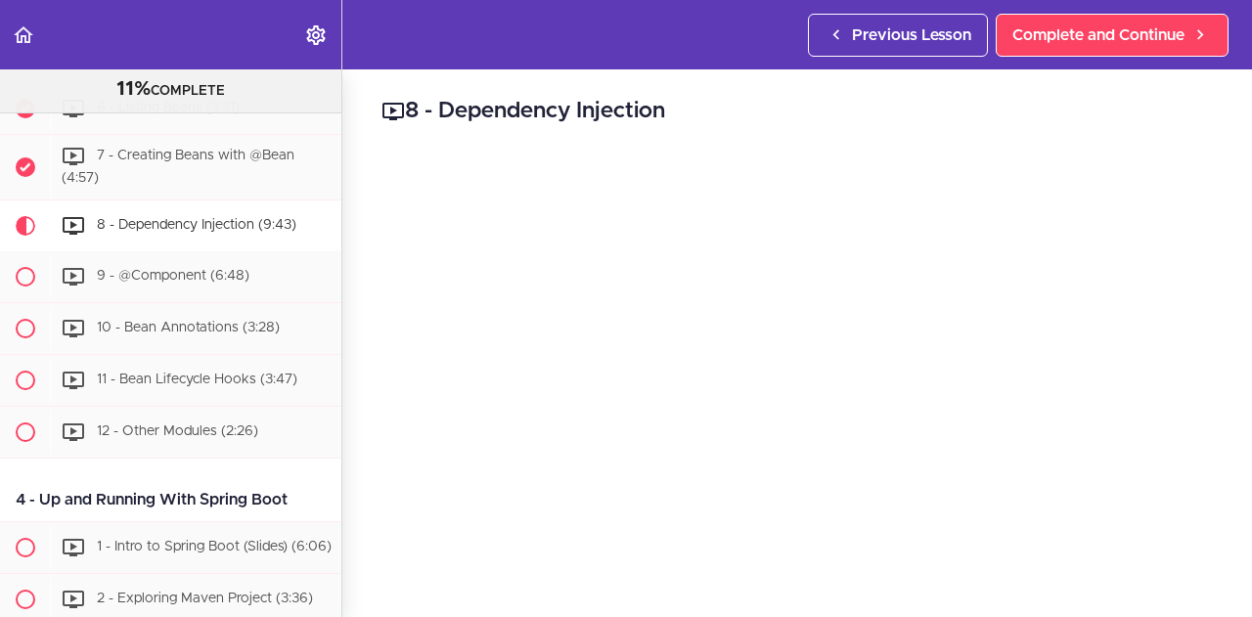
scroll to position [1108, 0]
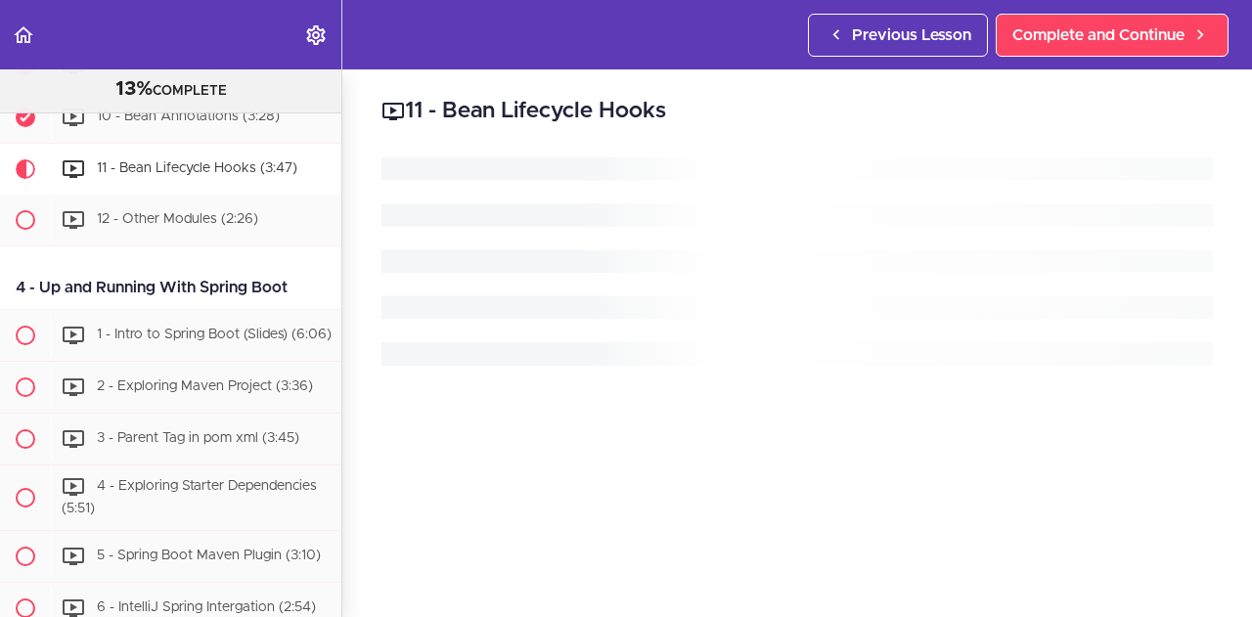
scroll to position [1262, 0]
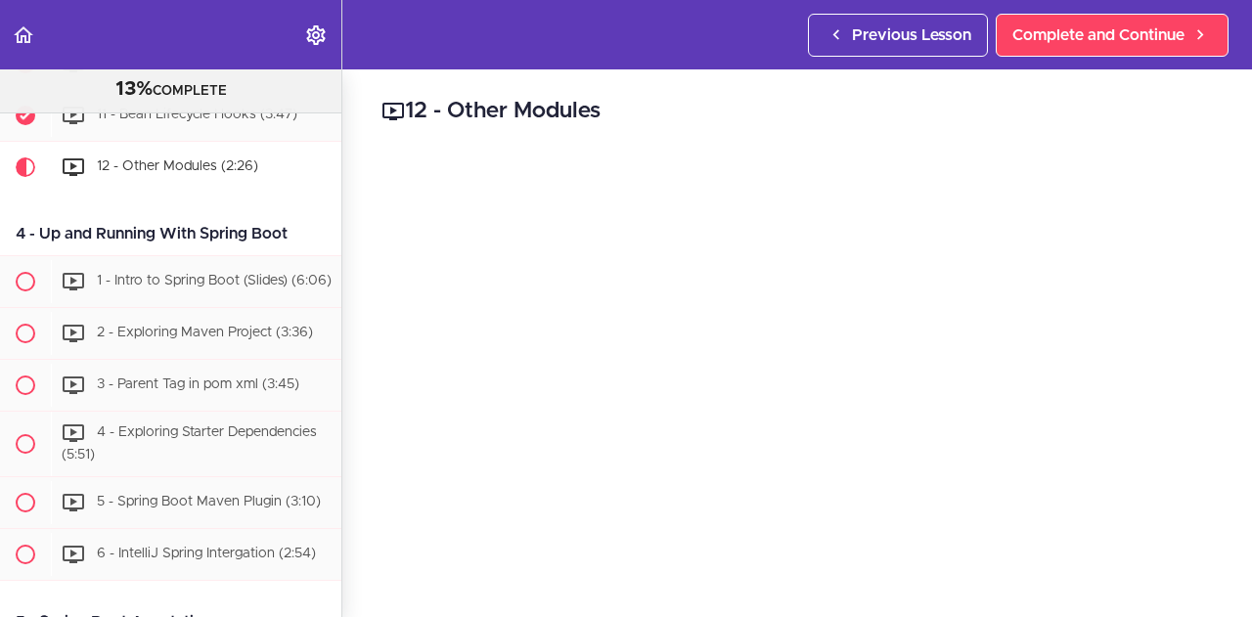
scroll to position [1314, 0]
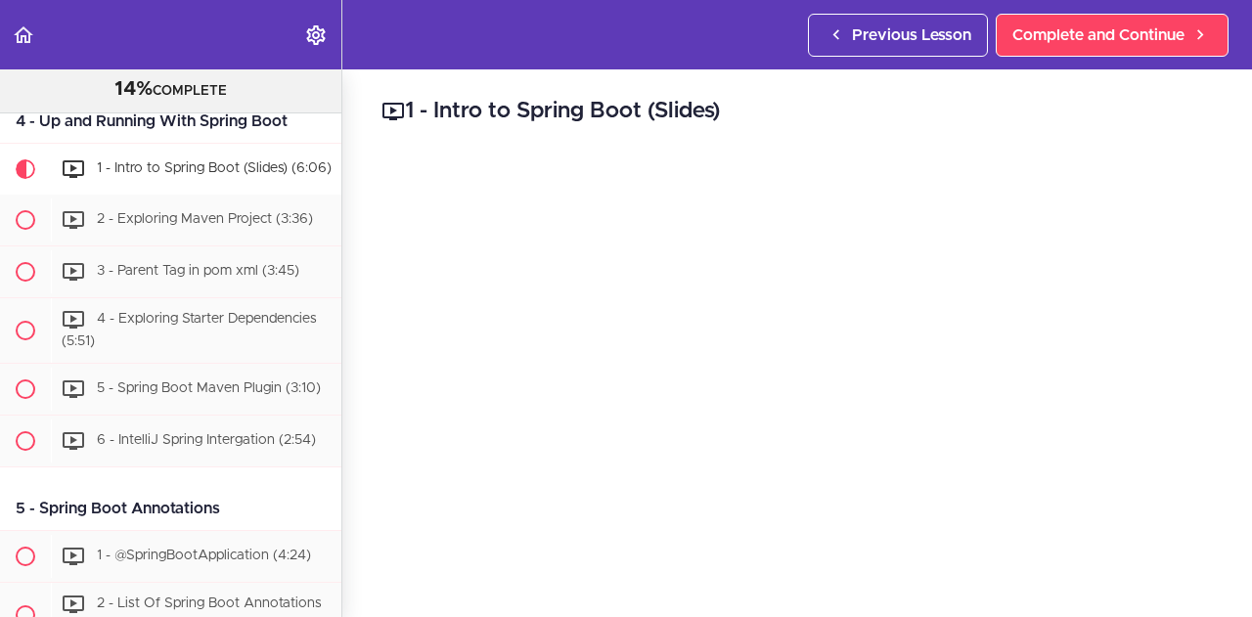
scroll to position [1429, 0]
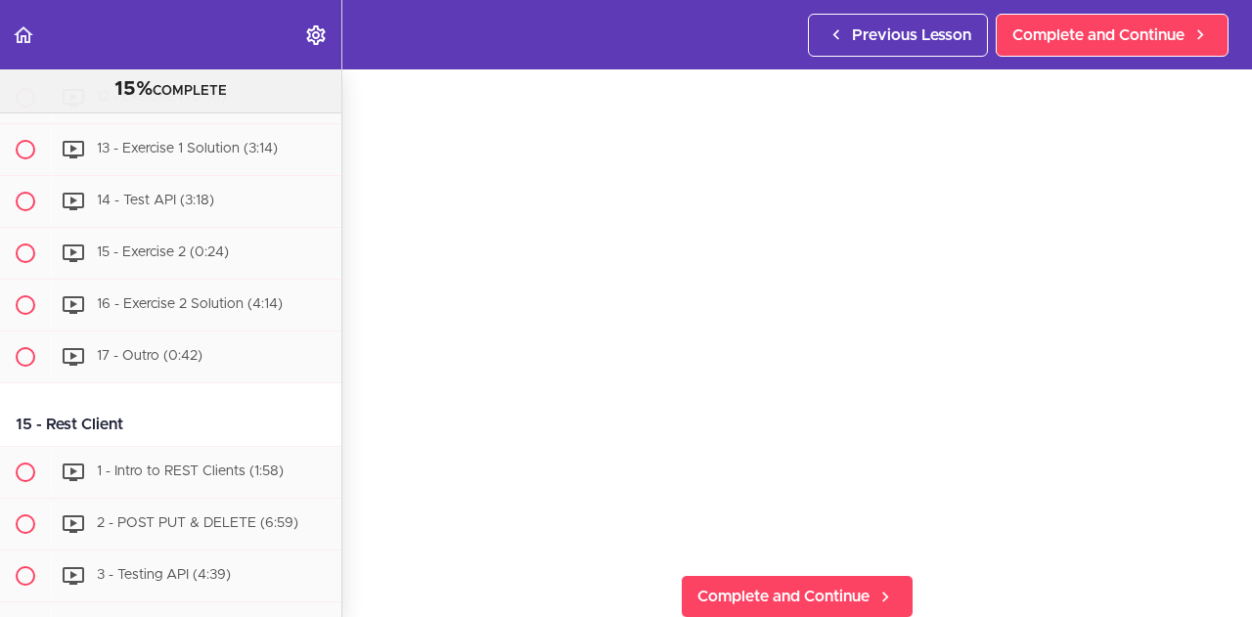
scroll to position [6091, 0]
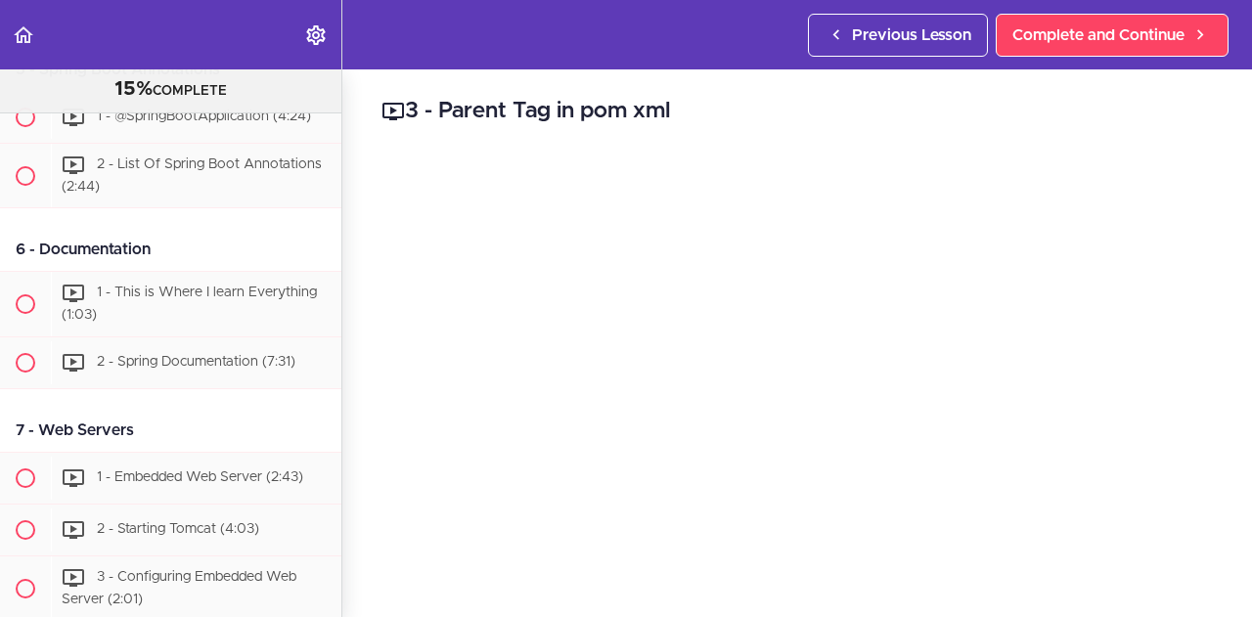
scroll to position [1545, 0]
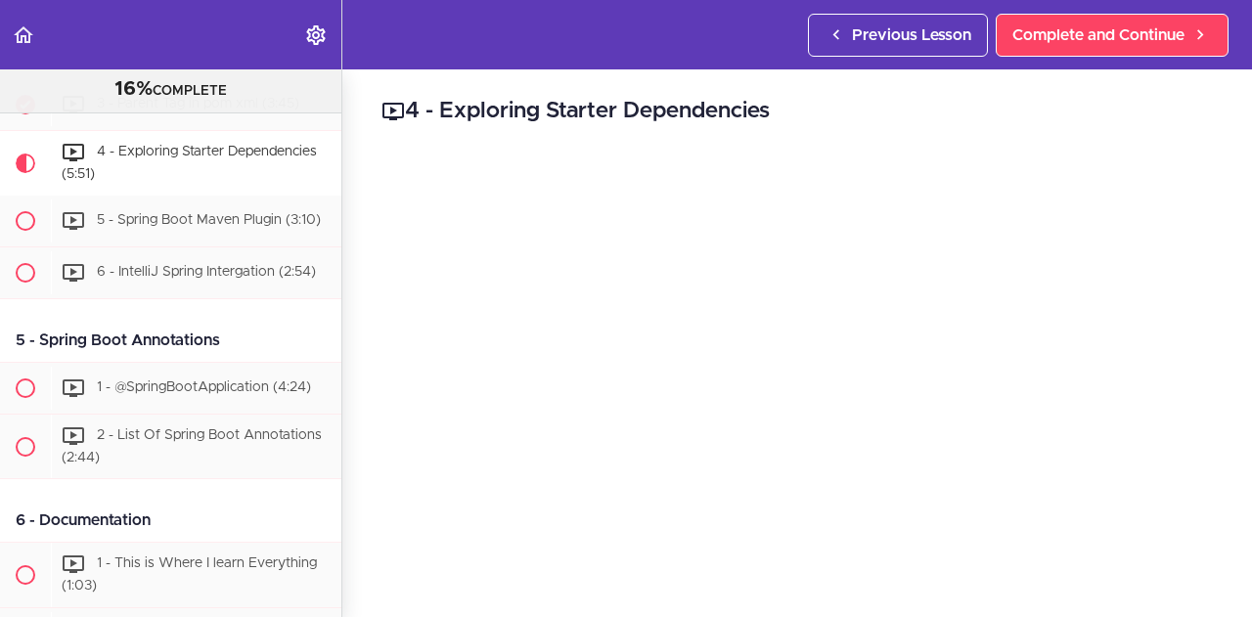
scroll to position [1597, 0]
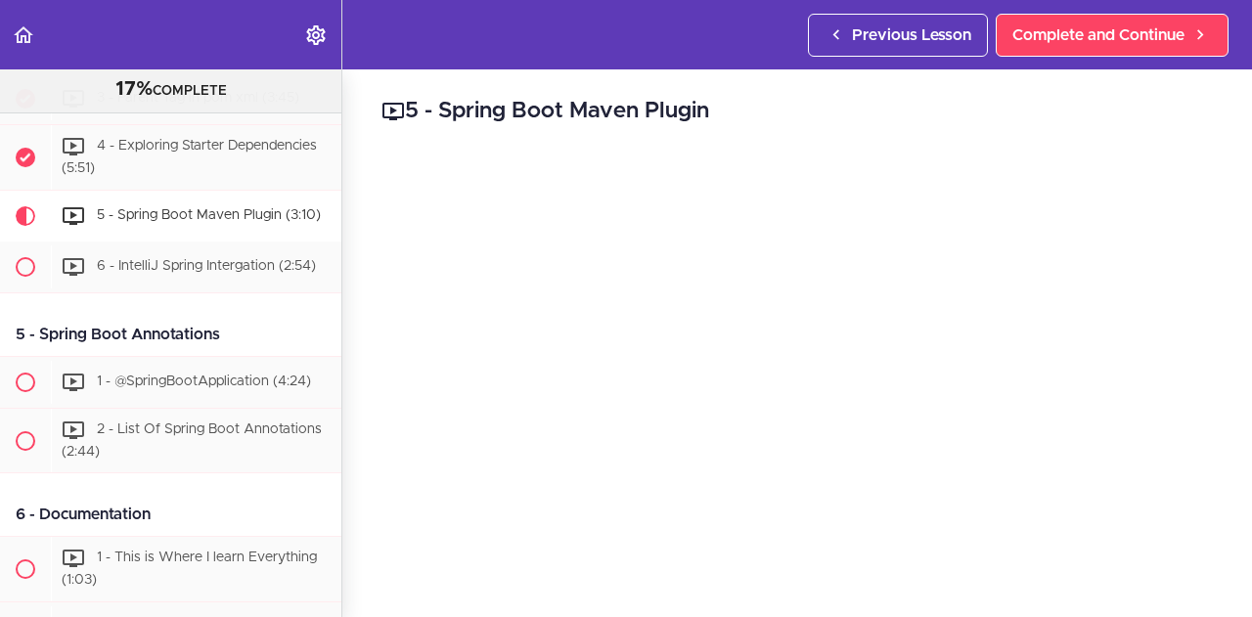
scroll to position [1661, 0]
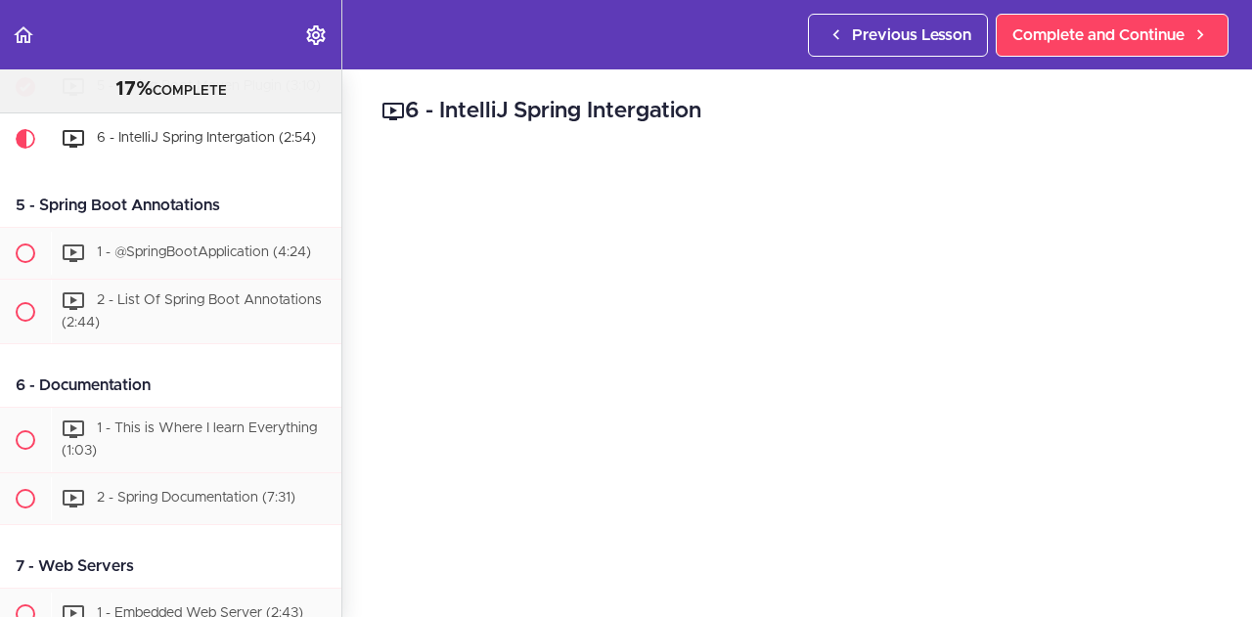
scroll to position [1727, 0]
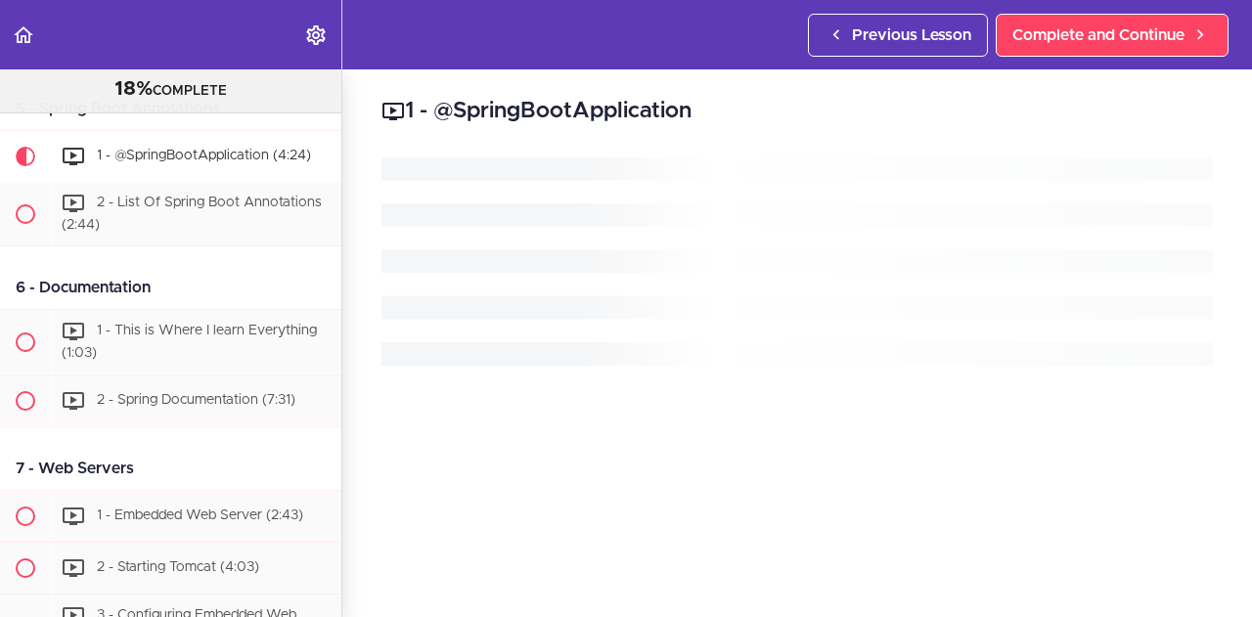
scroll to position [1841, 0]
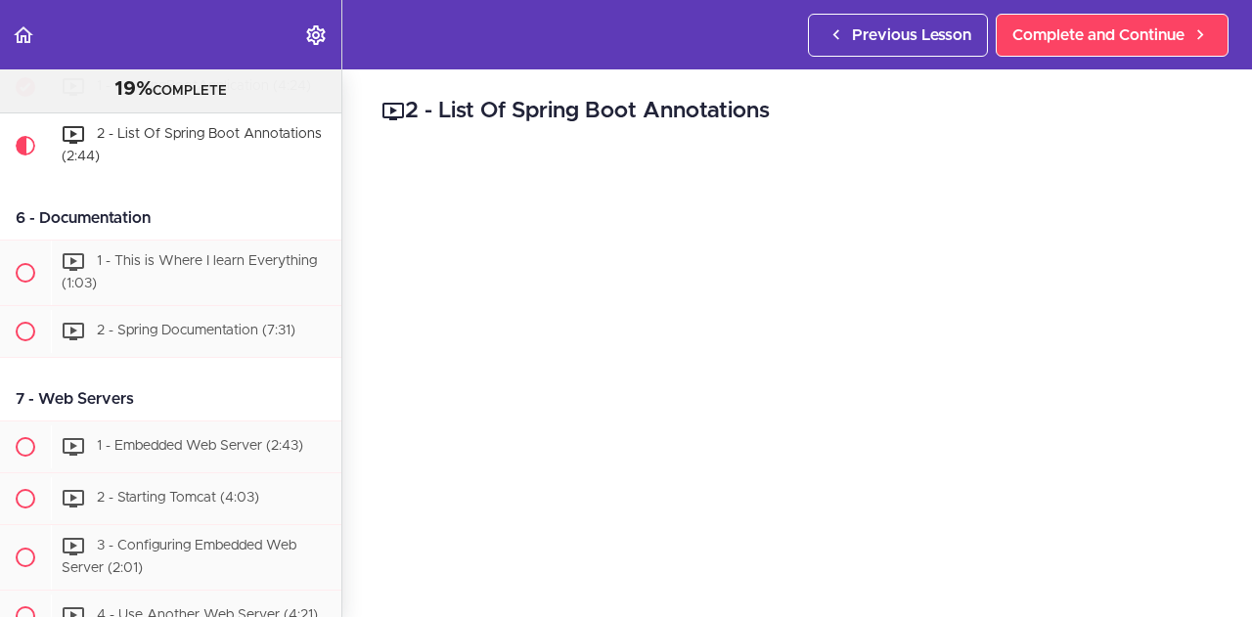
scroll to position [1893, 0]
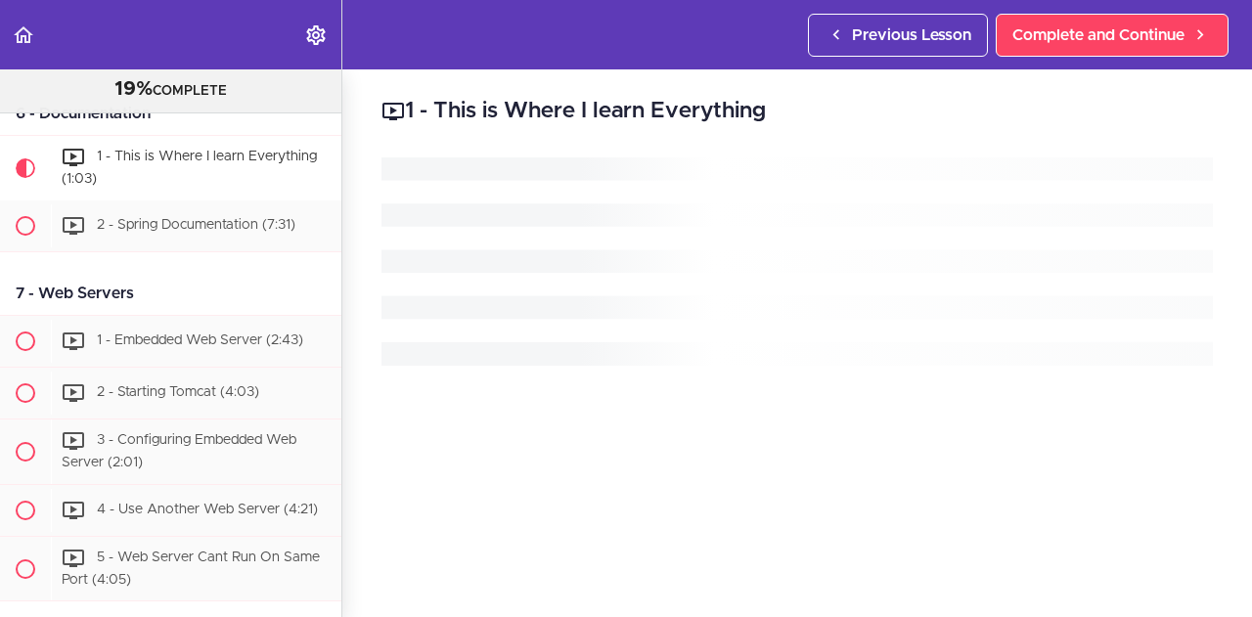
scroll to position [2021, 0]
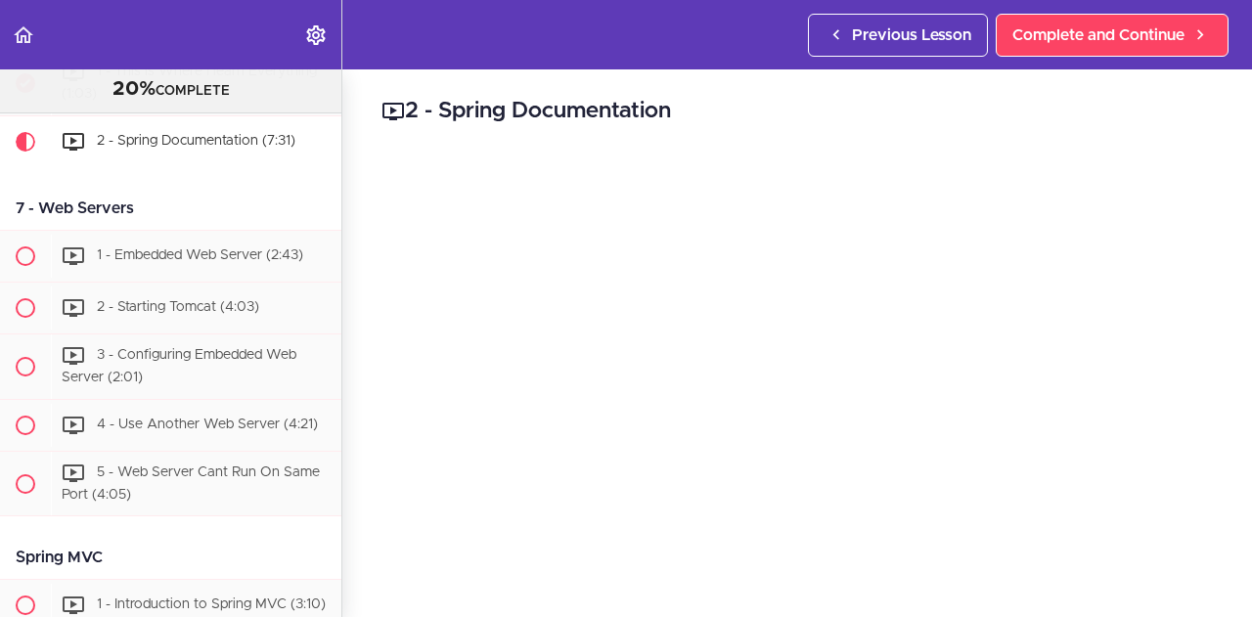
scroll to position [2086, 0]
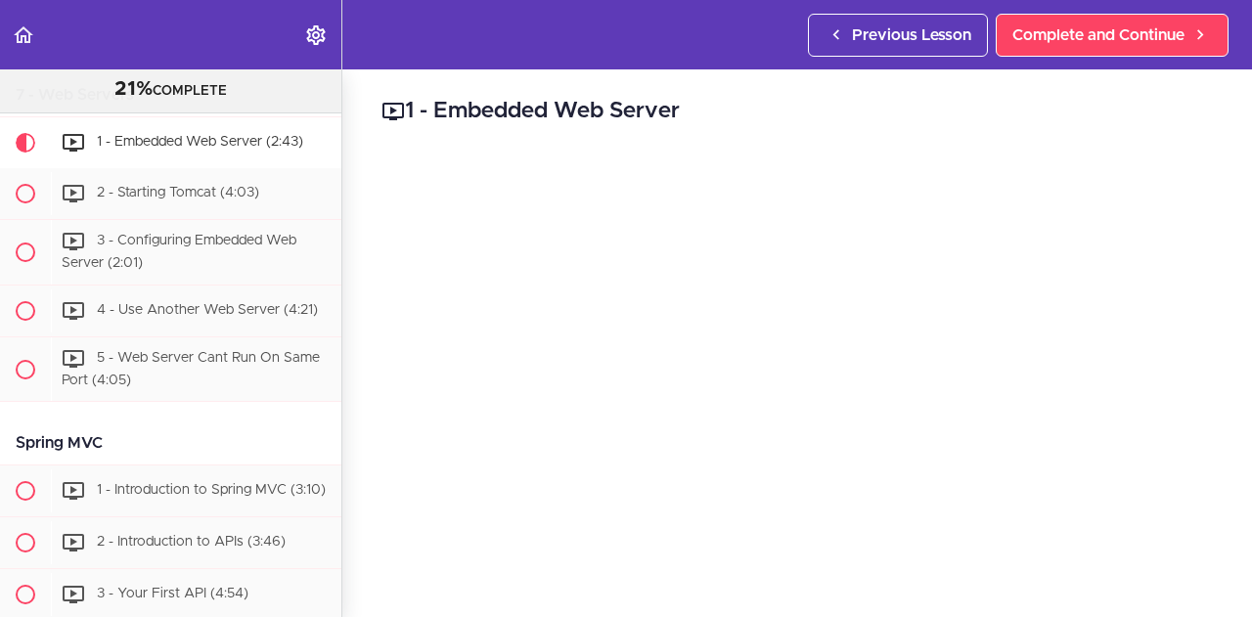
scroll to position [2200, 0]
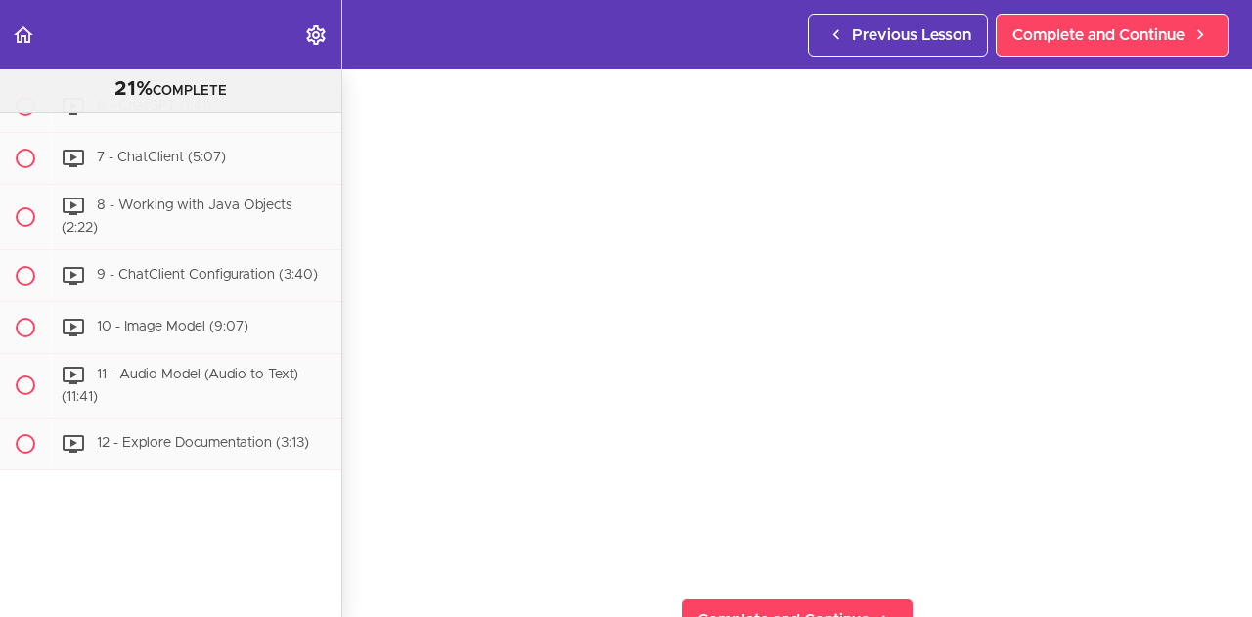
scroll to position [47, 0]
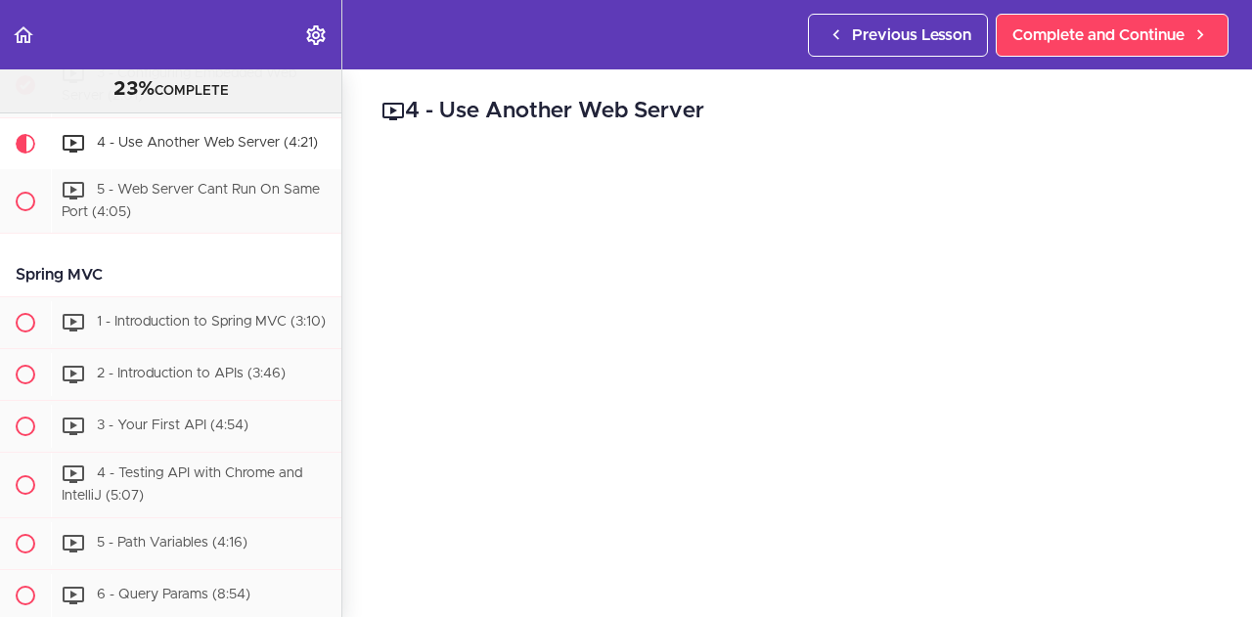
scroll to position [2368, 0]
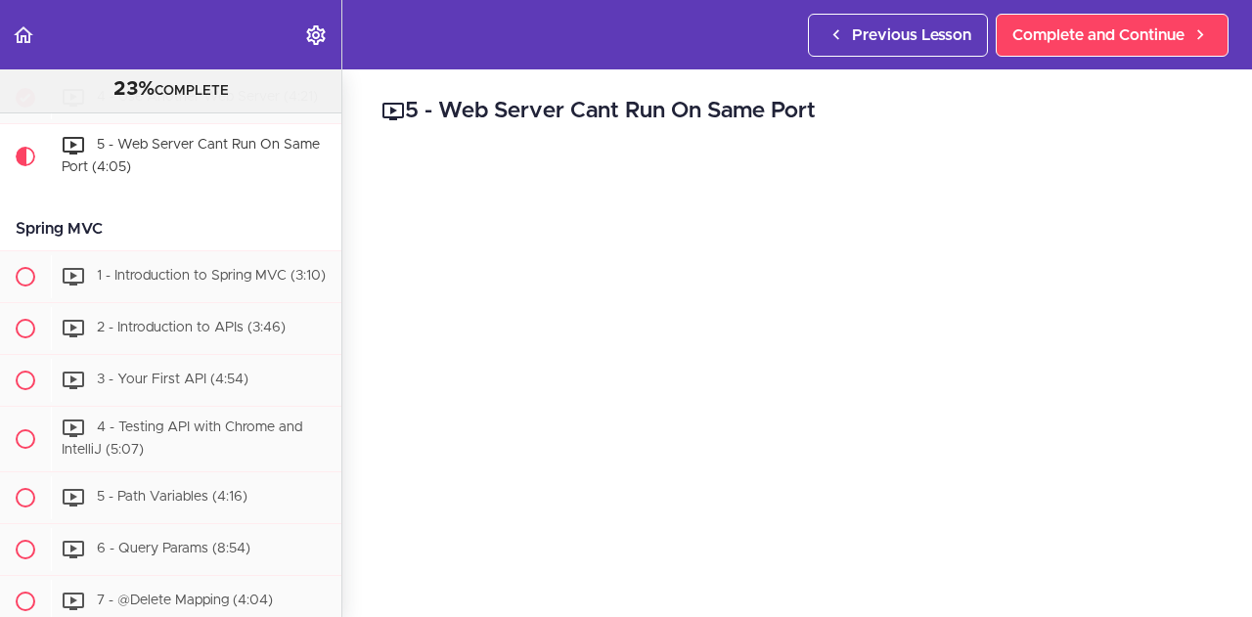
scroll to position [2419, 0]
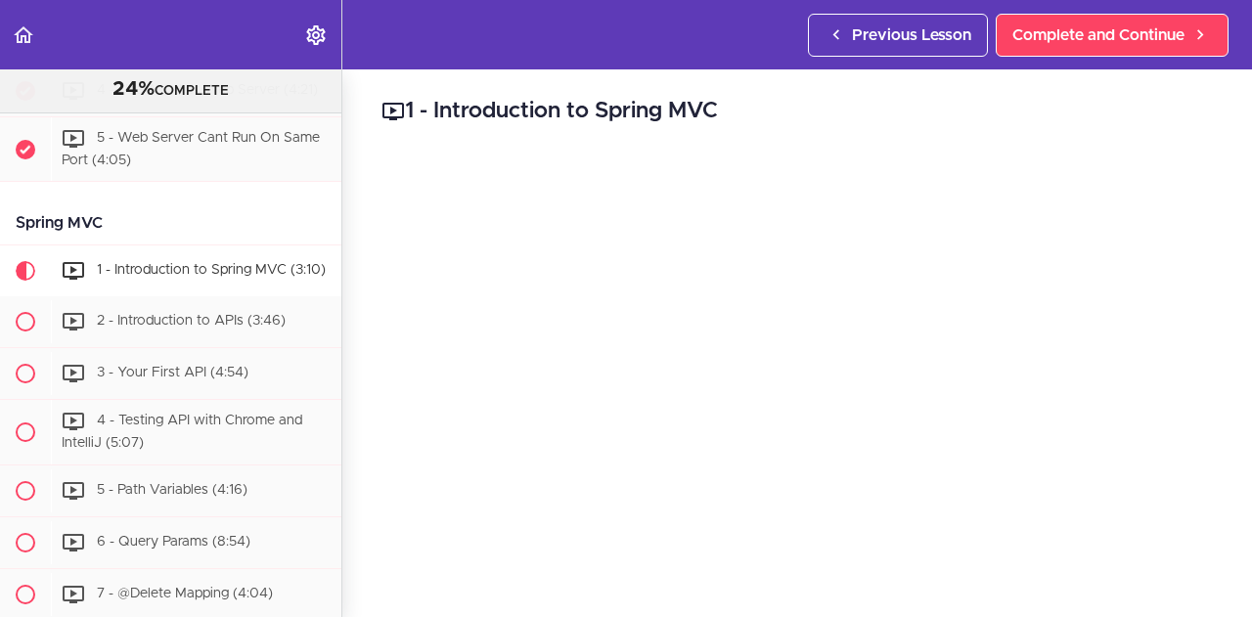
scroll to position [2547, 0]
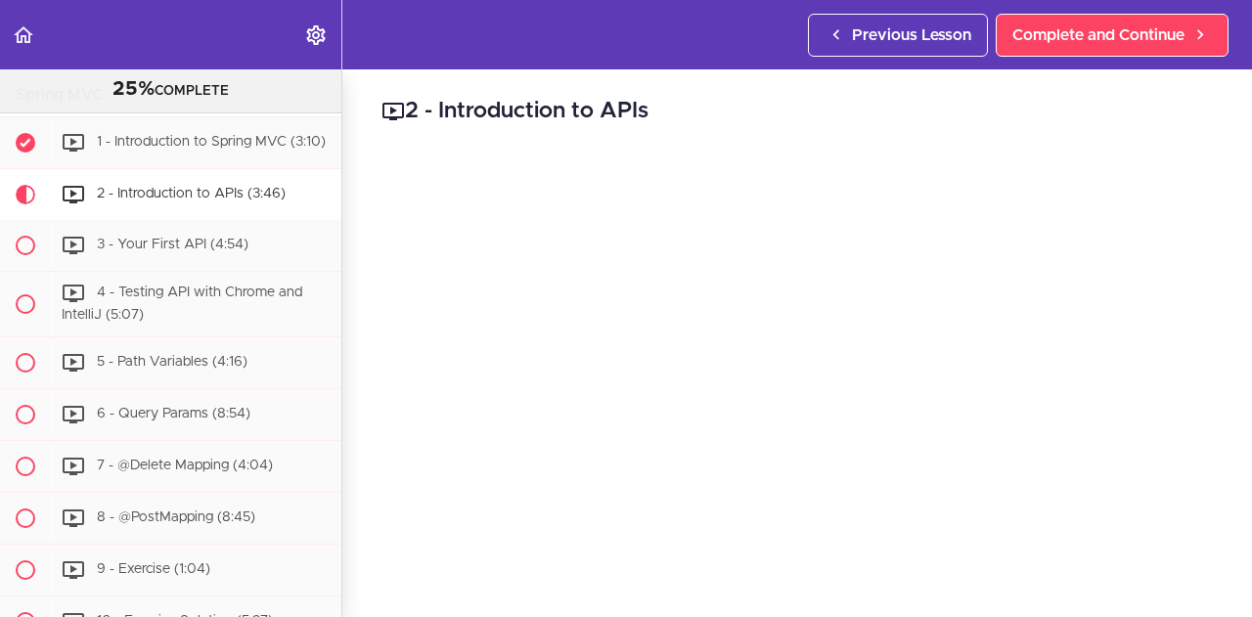
scroll to position [2613, 0]
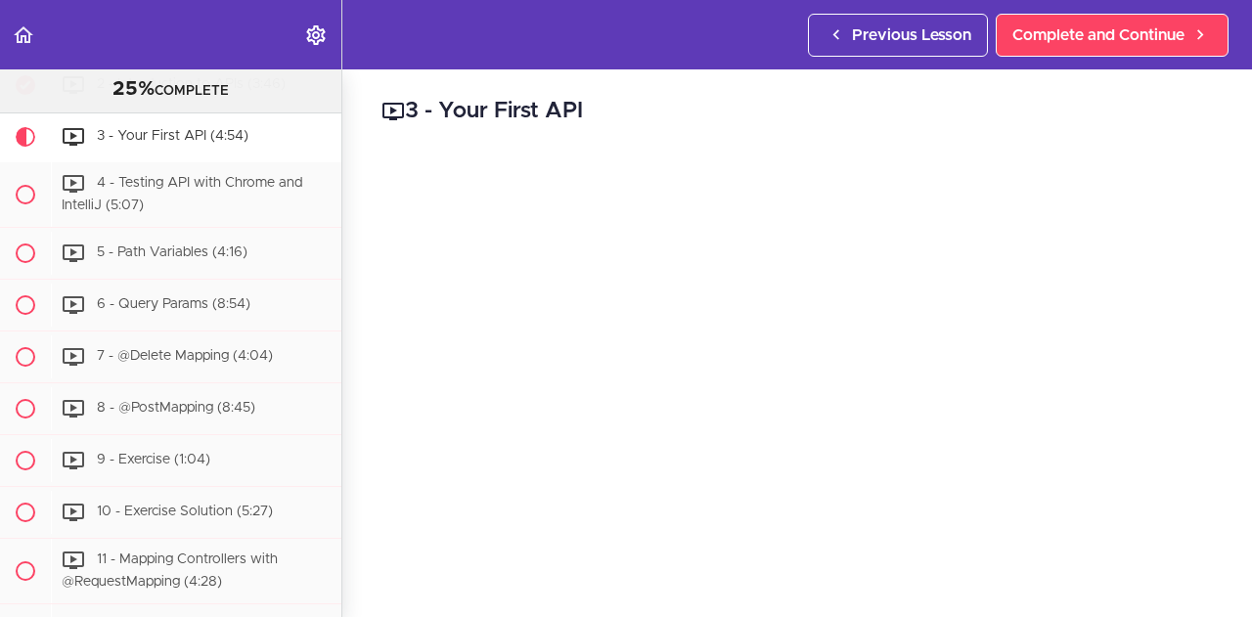
scroll to position [2664, 0]
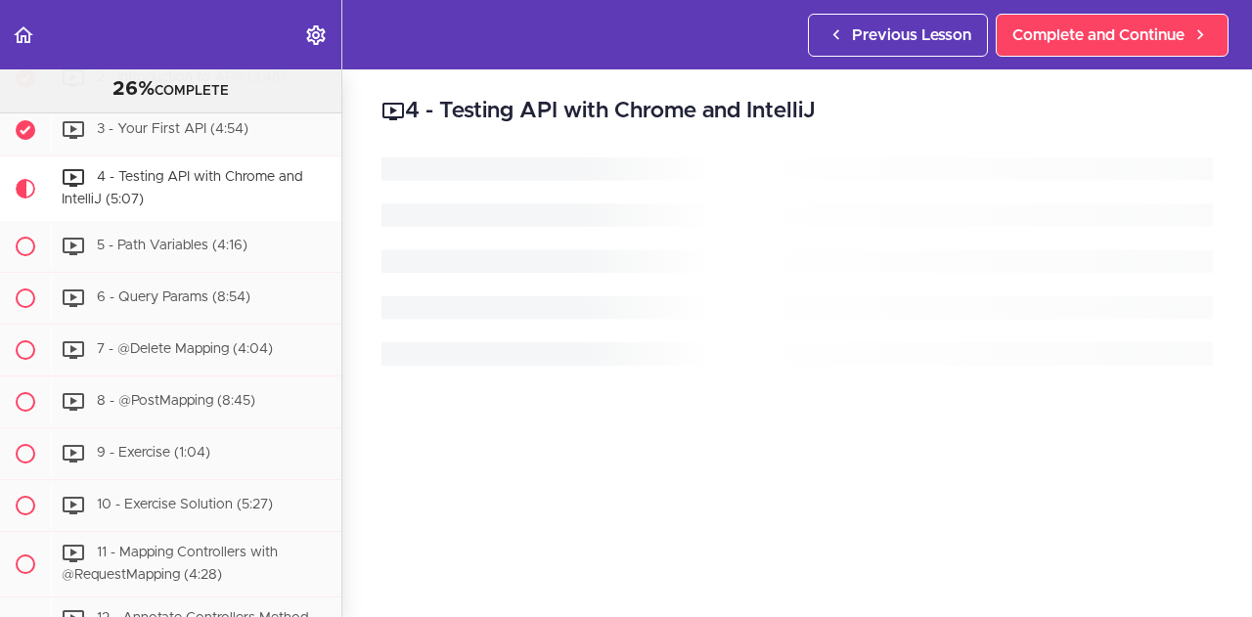
scroll to position [2716, 0]
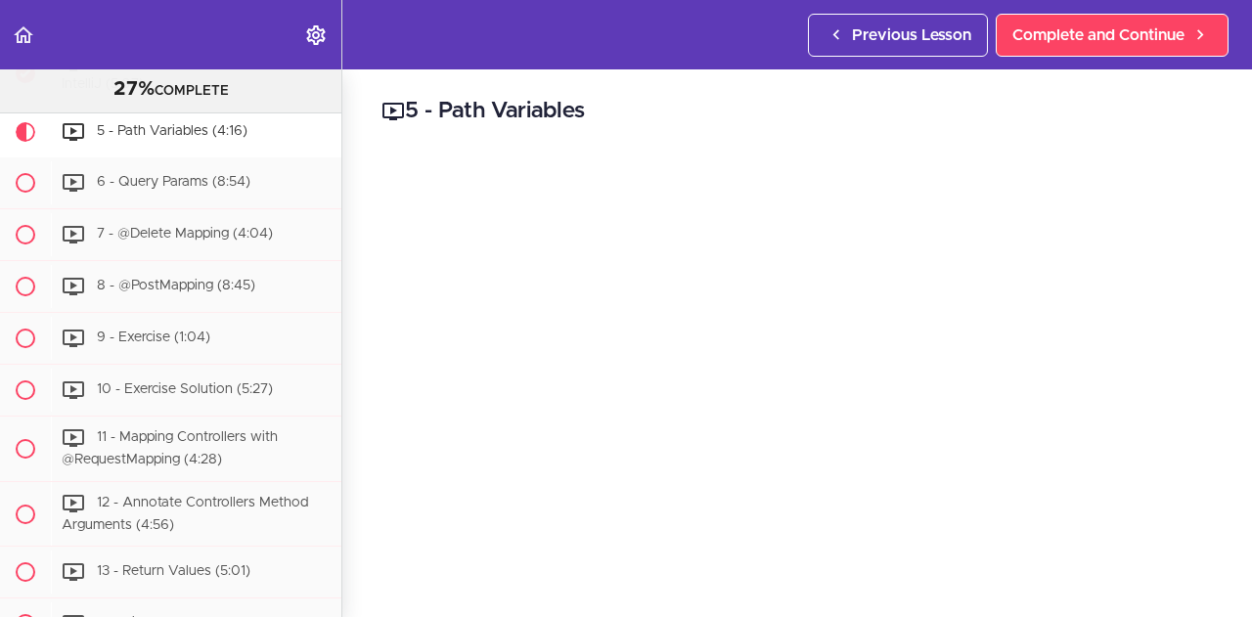
scroll to position [2780, 0]
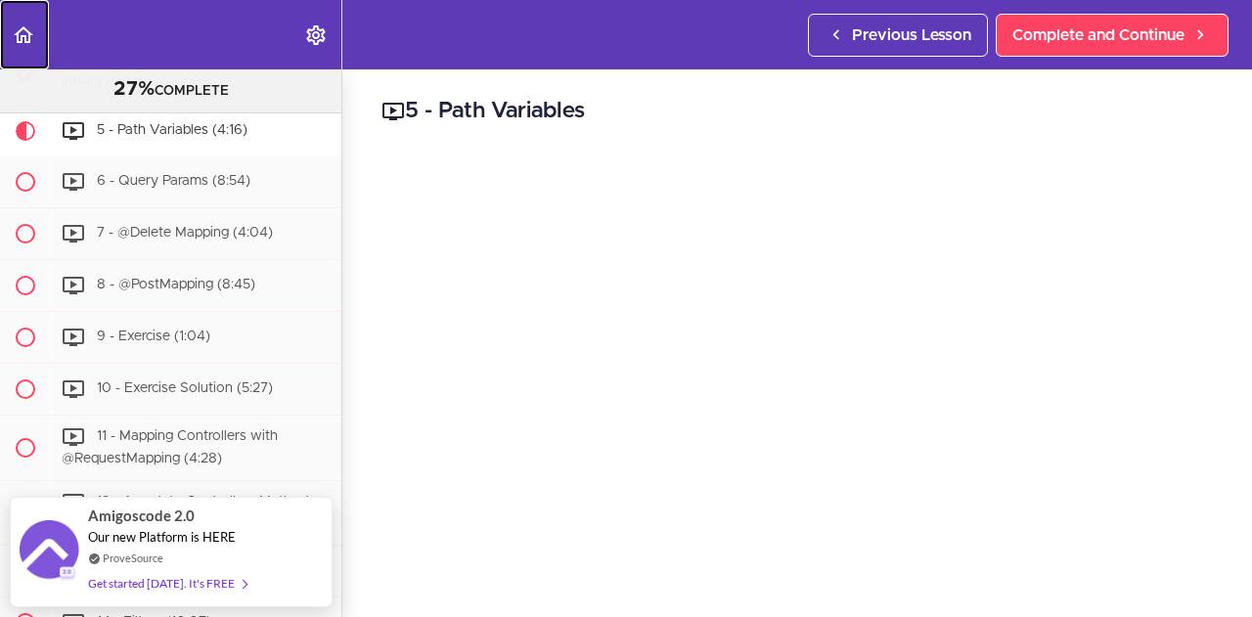
click at [17, 32] on use "Back to course curriculum" at bounding box center [24, 34] width 20 height 17
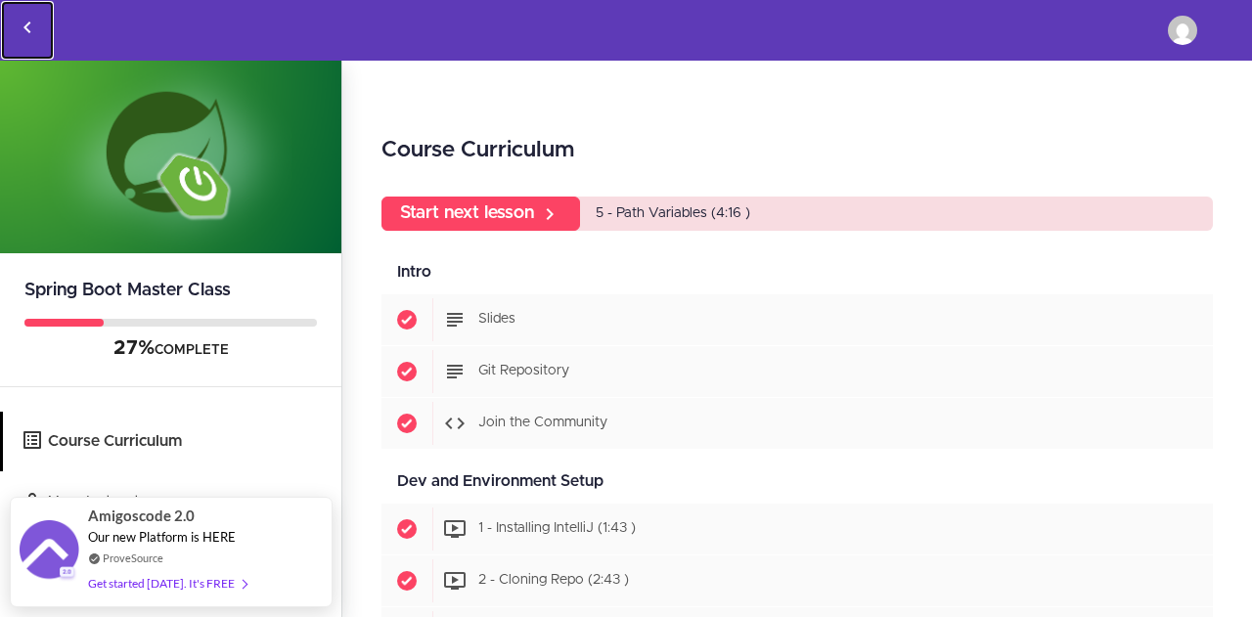
click at [21, 27] on icon "Back to courses" at bounding box center [27, 27] width 23 height 23
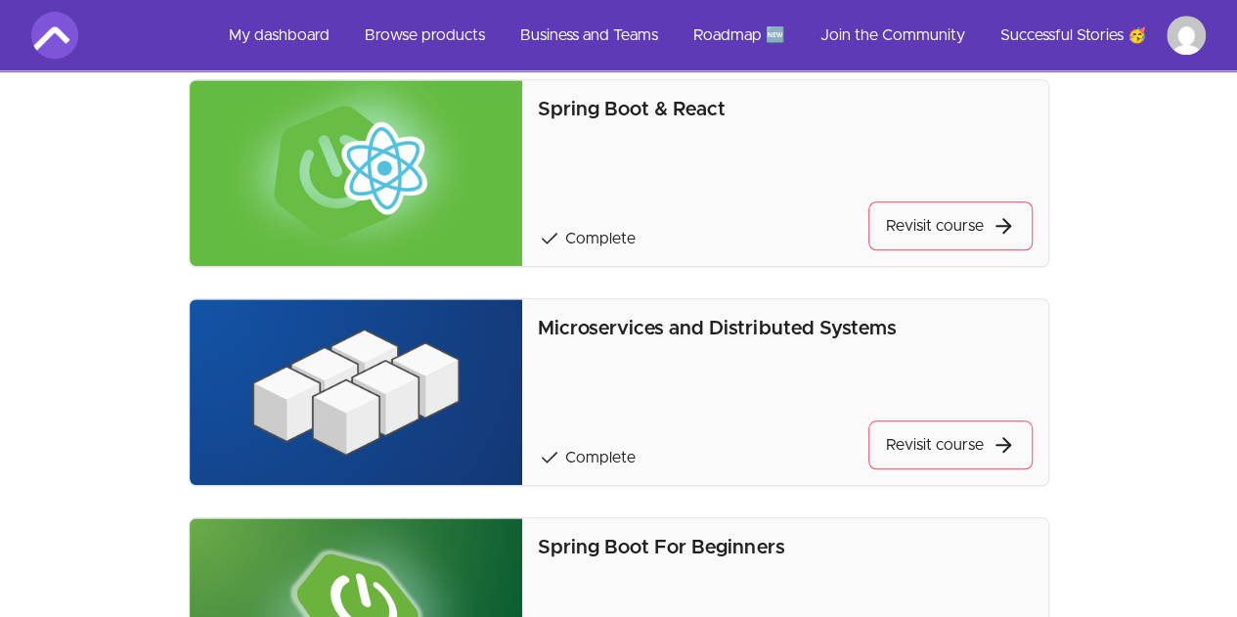
scroll to position [658, 0]
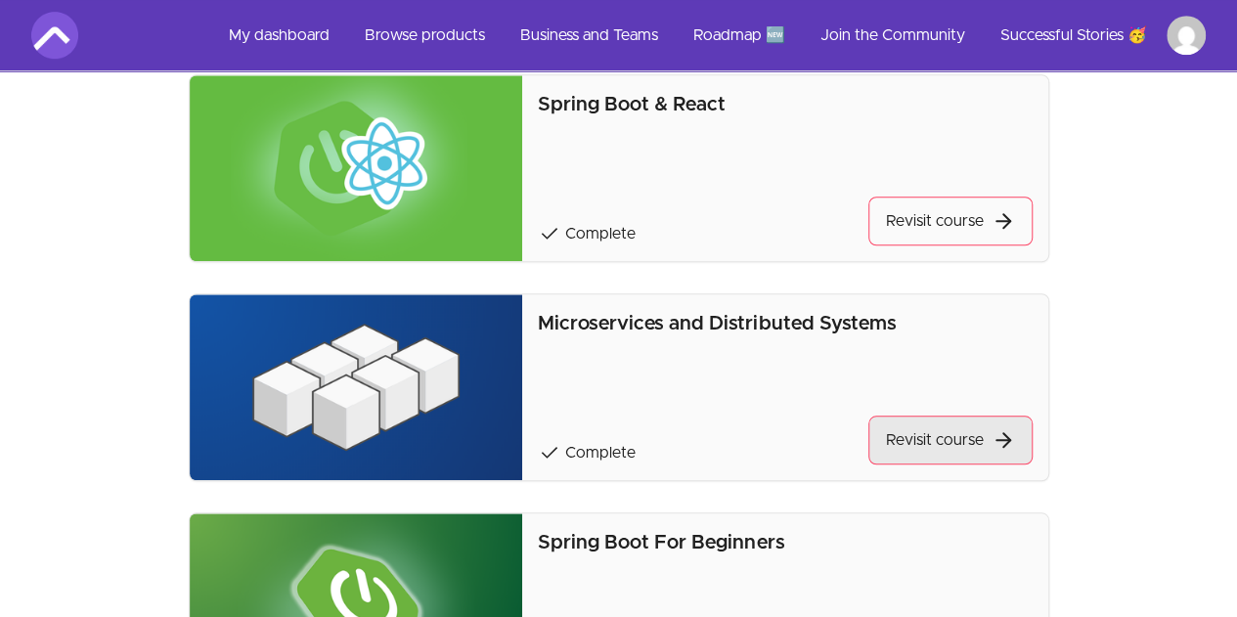
click at [892, 447] on link "Revisit course" at bounding box center [950, 440] width 164 height 49
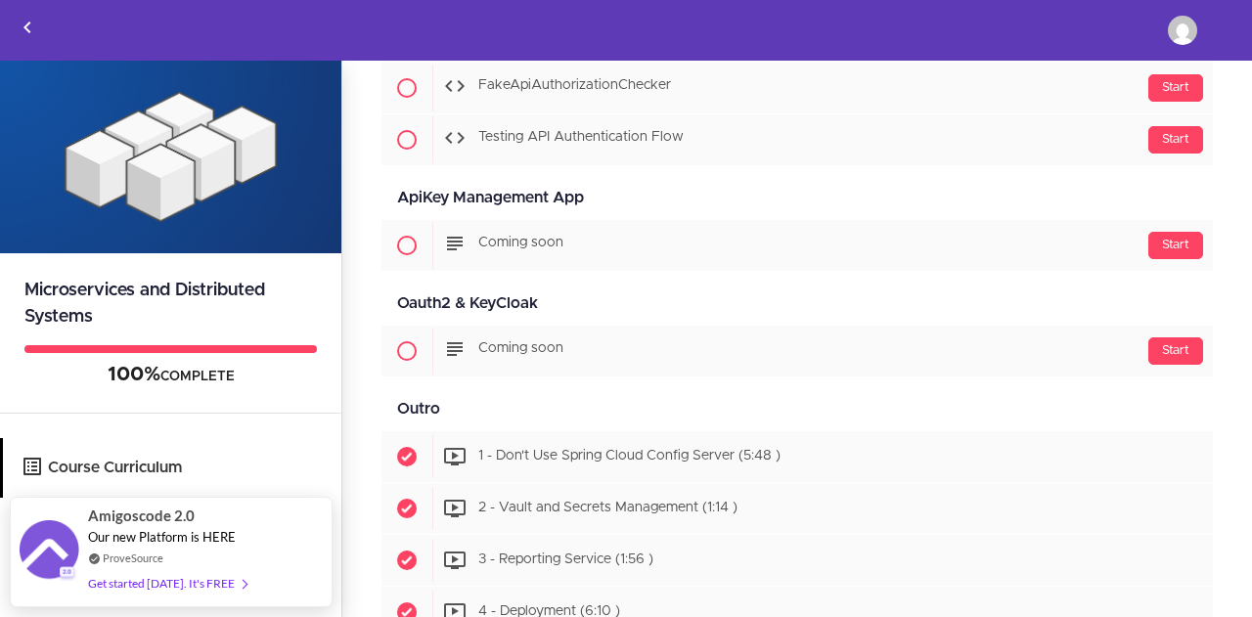
scroll to position [10428, 0]
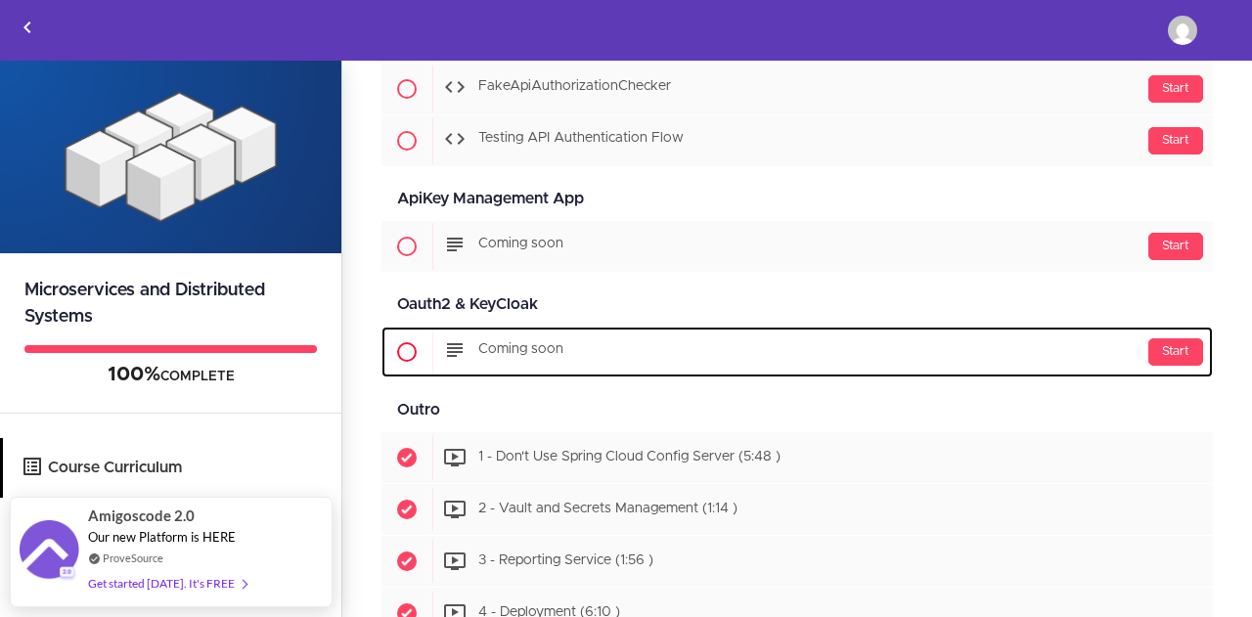
click at [454, 338] on icon at bounding box center [454, 349] width 23 height 23
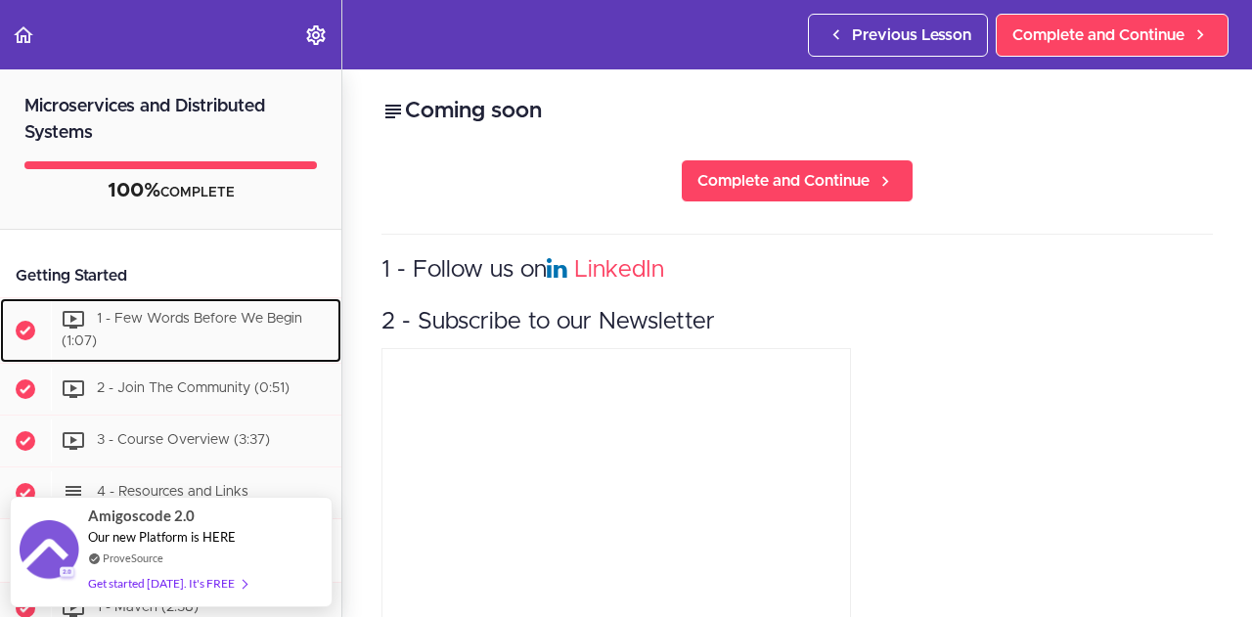
click at [66, 318] on icon at bounding box center [73, 319] width 23 height 23
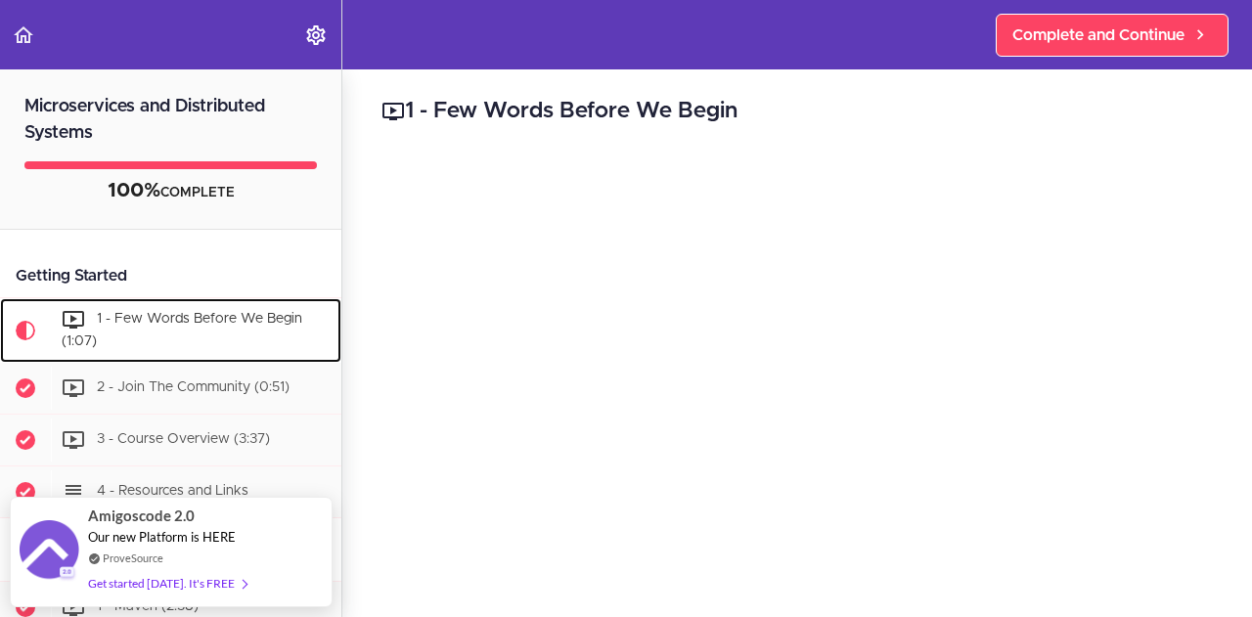
click at [241, 331] on div "1 - Few Words Before We Begin (1:07)" at bounding box center [196, 330] width 290 height 65
